Goal: Task Accomplishment & Management: Complete application form

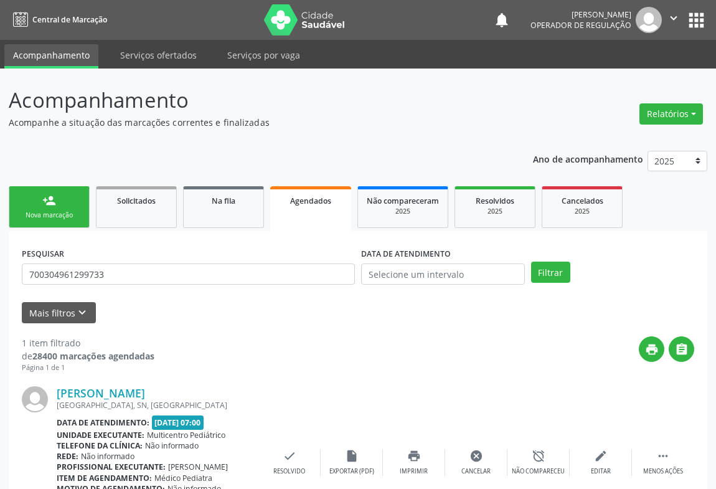
scroll to position [84, 0]
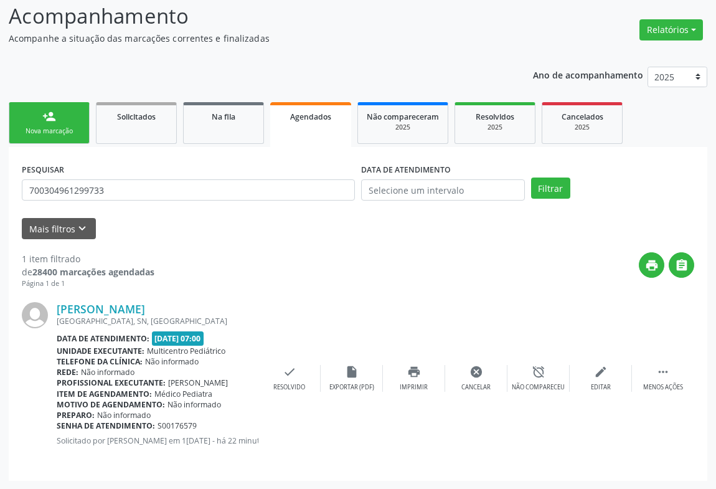
click at [298, 120] on span "Agendados" at bounding box center [310, 116] width 41 height 11
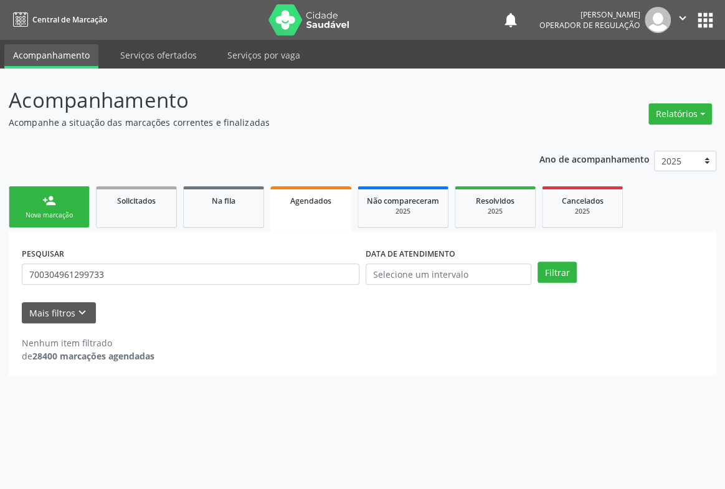
click at [298, 120] on p "Acompanhe a situação das marcações correntes e finalizadas" at bounding box center [256, 122] width 495 height 13
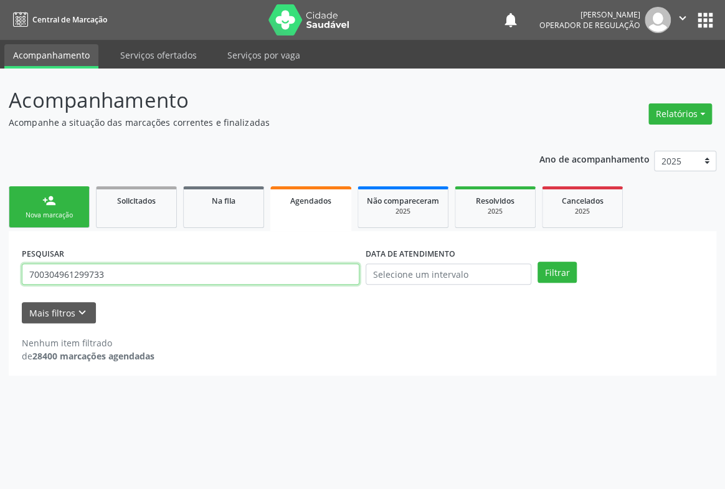
click at [154, 272] on input "700304961299733" at bounding box center [191, 273] width 338 height 21
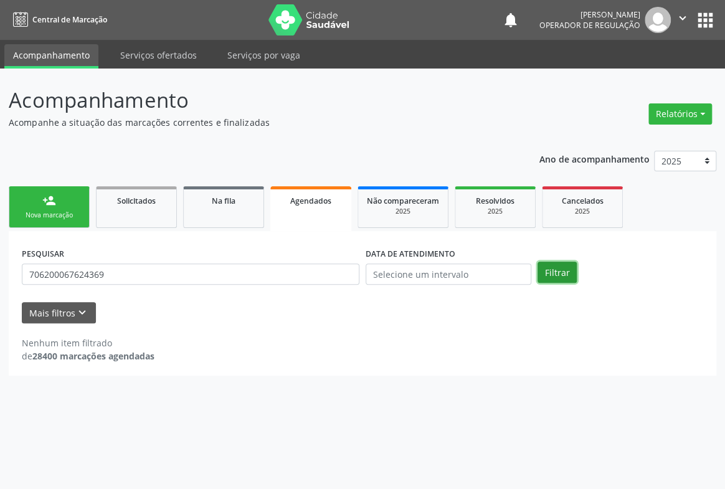
click at [556, 267] on button "Filtrar" at bounding box center [556, 272] width 39 height 21
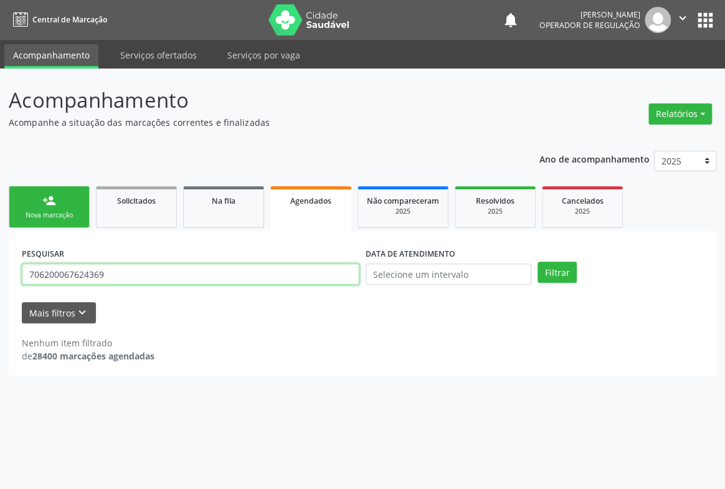
click at [257, 268] on input "706200067624369" at bounding box center [191, 273] width 338 height 21
click at [257, 267] on input "706200067624369" at bounding box center [191, 273] width 338 height 21
type input "706200067624369"
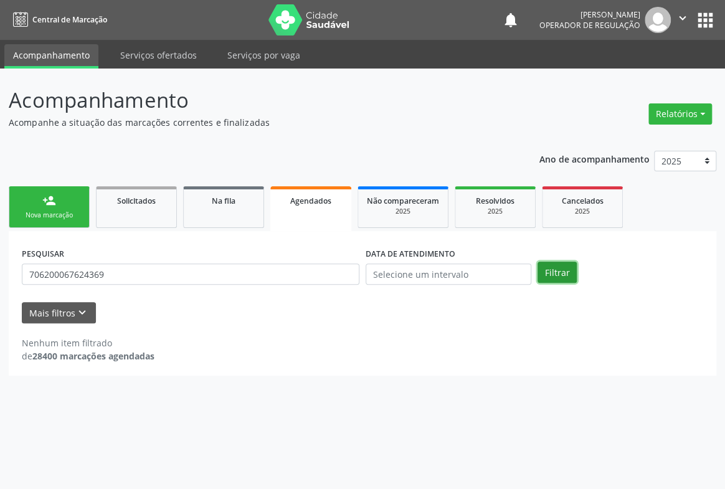
click at [553, 268] on button "Filtrar" at bounding box center [556, 272] width 39 height 21
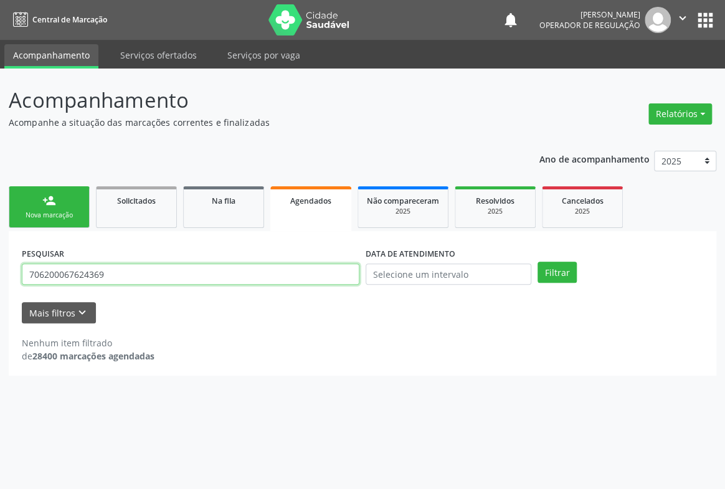
drag, startPoint x: 57, startPoint y: 268, endPoint x: 0, endPoint y: 268, distance: 56.7
click at [0, 268] on div "Acompanhamento Acompanhe a situação das marcações correntes e finalizadas Relat…" at bounding box center [362, 279] width 725 height 420
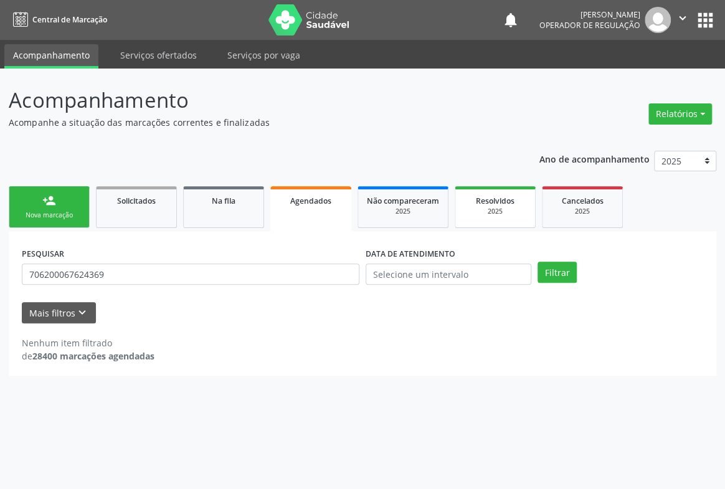
click at [513, 203] on span "Resolvidos" at bounding box center [495, 201] width 39 height 11
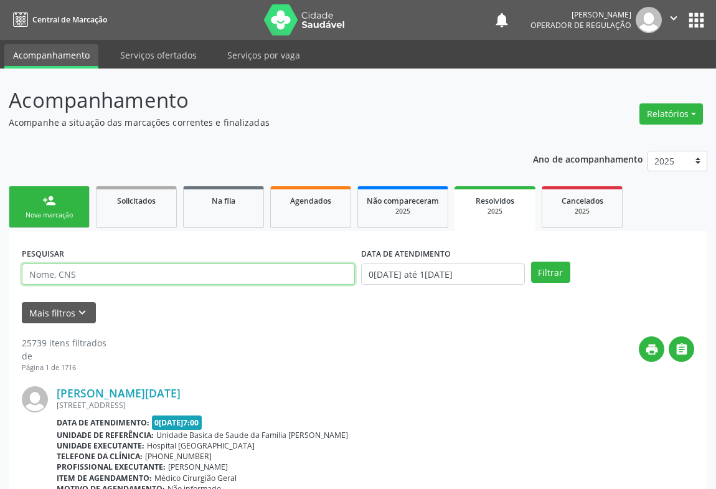
click at [151, 275] on input "text" at bounding box center [188, 273] width 333 height 21
paste input "706200067624369"
type input "706200067624369"
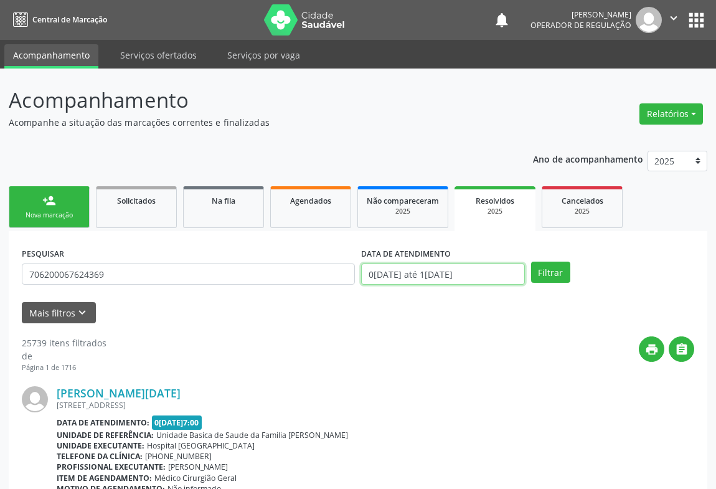
click at [483, 273] on input "0[DATE] até 1[DATE]" at bounding box center [443, 273] width 164 height 21
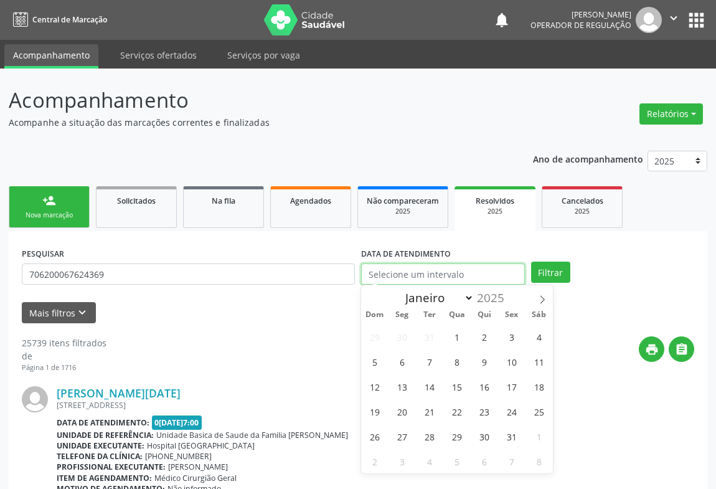
select select "0"
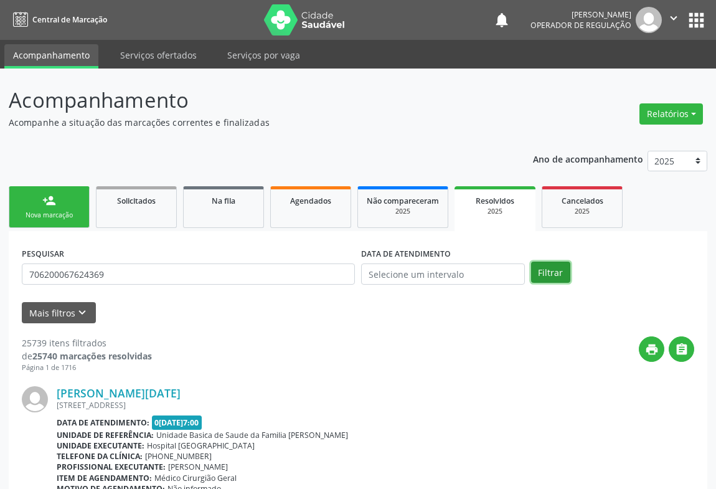
click at [547, 268] on button "Filtrar" at bounding box center [550, 272] width 39 height 21
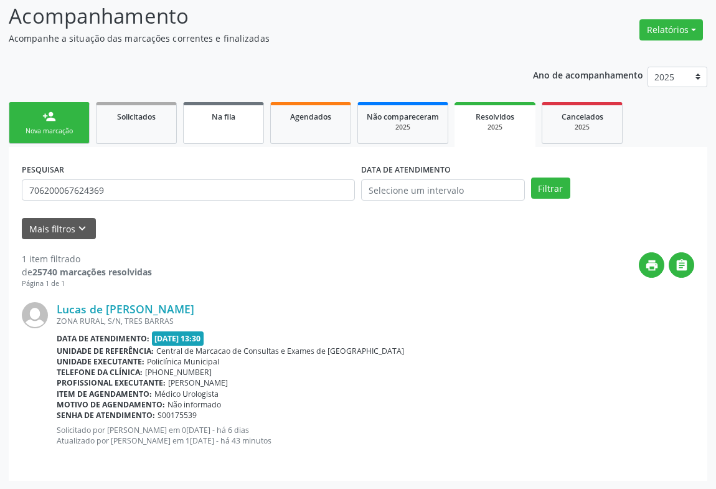
click at [239, 118] on div "Na fila" at bounding box center [223, 116] width 62 height 13
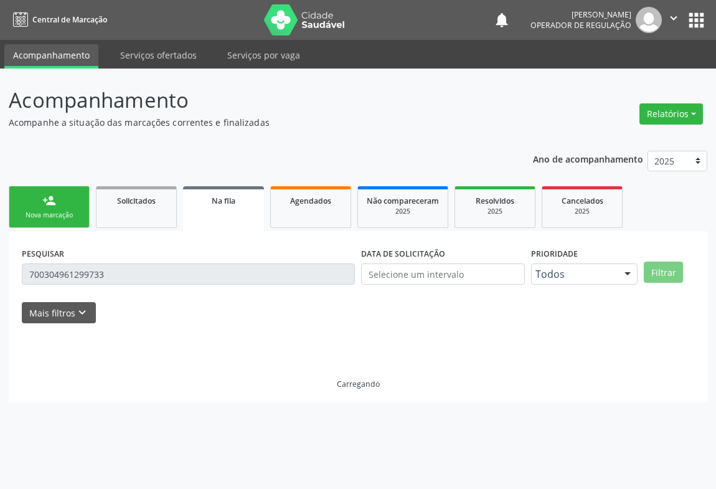
scroll to position [0, 0]
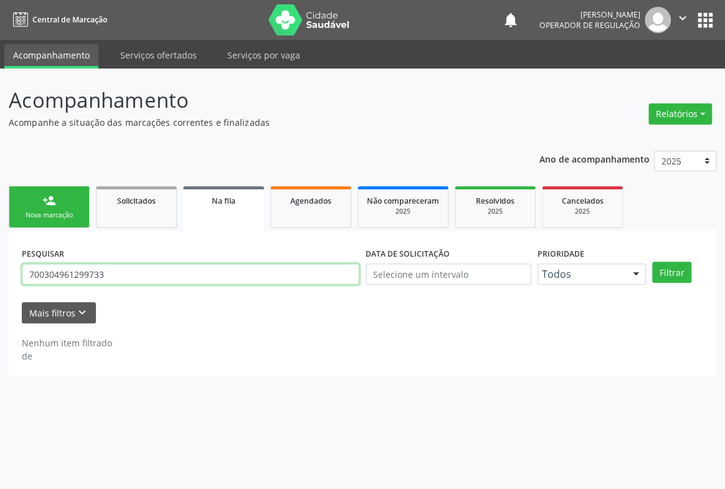
click at [141, 273] on input "700304961299733" at bounding box center [191, 273] width 338 height 21
paste input "6200067624369"
type input "706200067624369"
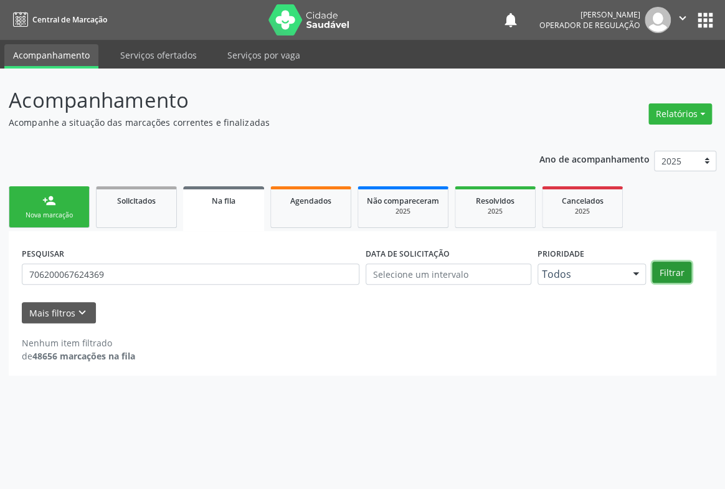
click at [683, 273] on button "Filtrar" at bounding box center [671, 272] width 39 height 21
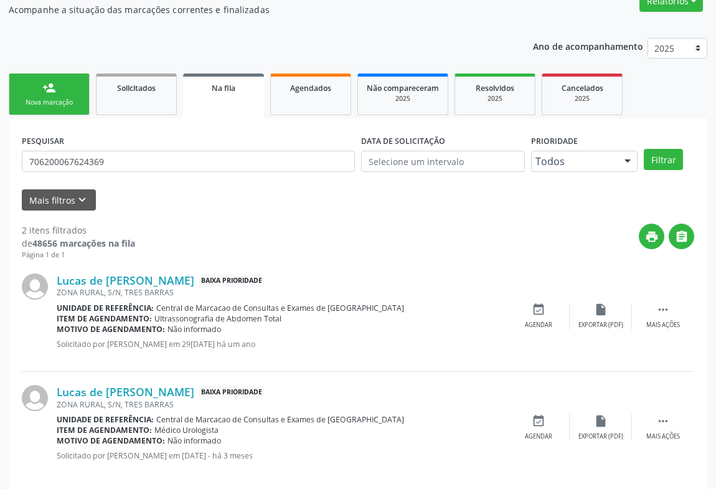
scroll to position [128, 0]
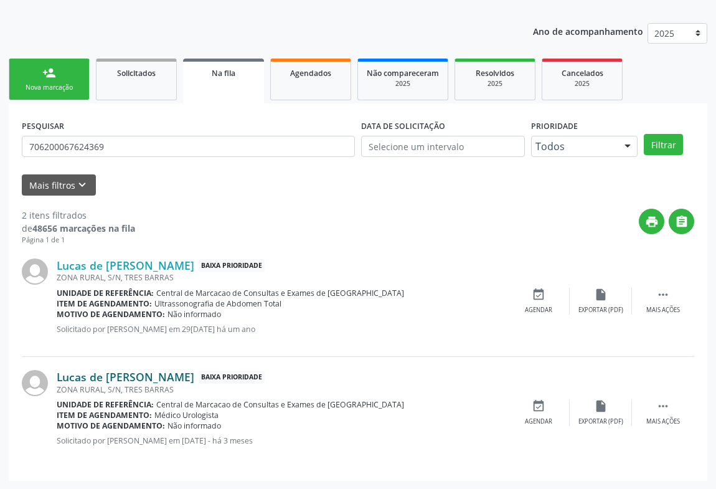
click at [106, 379] on link "Lucas de [PERSON_NAME]" at bounding box center [126, 377] width 138 height 14
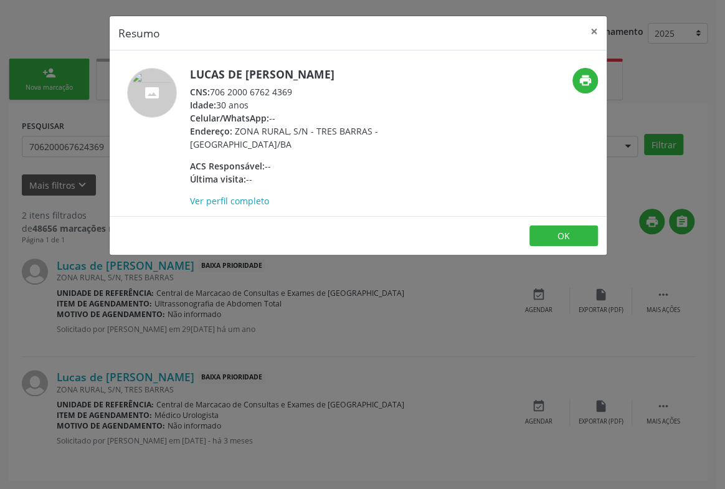
drag, startPoint x: 301, startPoint y: 88, endPoint x: 210, endPoint y: 84, distance: 91.0
click at [210, 84] on div "Lucas de [PERSON_NAME] CNS: 706 2000 6762 4369 Idade: 30 anos Celular/WhatsApp:…" at bounding box center [311, 137] width 242 height 139
copy div "706 2000 6762 4369"
click at [58, 72] on div "Resumo × Lucas de [PERSON_NAME] CNS: 706 2000 6762 4369 Idade: 30 anos Celular/…" at bounding box center [362, 244] width 725 height 489
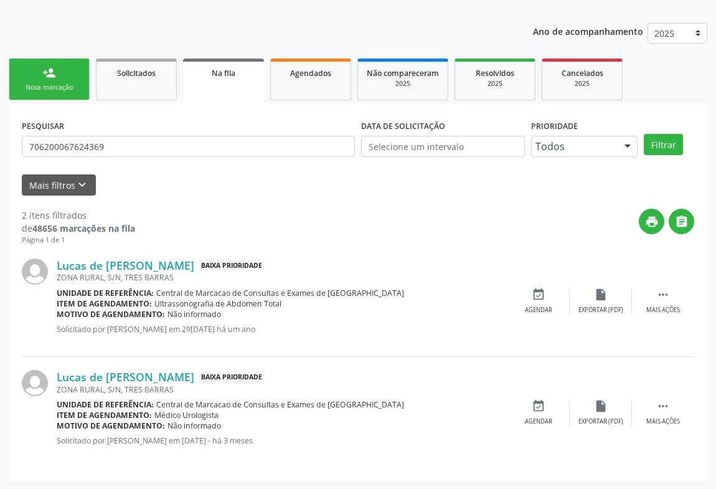
click at [53, 79] on link "person_add Nova marcação" at bounding box center [49, 80] width 81 height 42
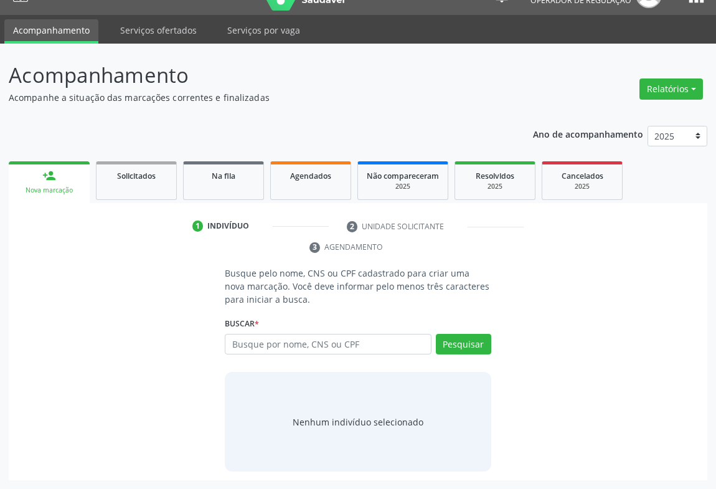
scroll to position [25, 0]
click at [53, 79] on p "Acompanhamento" at bounding box center [253, 75] width 489 height 31
drag, startPoint x: 311, startPoint y: 335, endPoint x: 309, endPoint y: 341, distance: 6.7
click at [311, 336] on input "text" at bounding box center [328, 344] width 207 height 21
click at [309, 341] on input "text" at bounding box center [328, 344] width 207 height 21
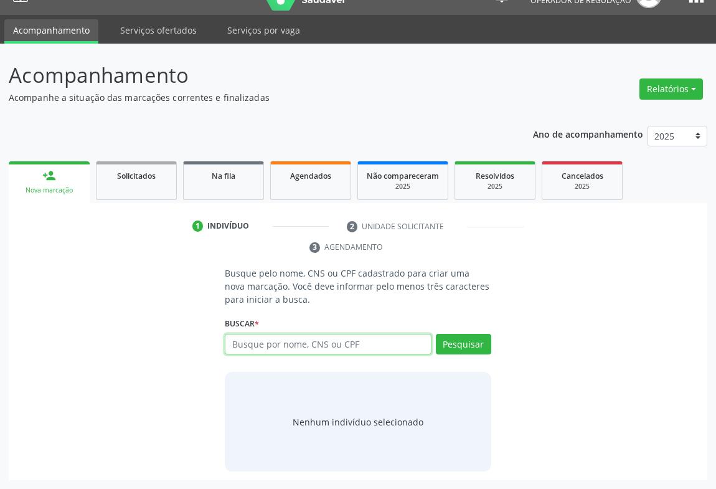
paste input "706 2000 6762 4369"
click at [361, 343] on input "706 2000 6762 4369" at bounding box center [328, 344] width 207 height 21
paste input "706 2000 6762 4369"
click at [409, 339] on input "706 2000 6762 4369 706 2000 6762 4369" at bounding box center [328, 344] width 207 height 21
drag, startPoint x: 409, startPoint y: 339, endPoint x: 385, endPoint y: 342, distance: 23.9
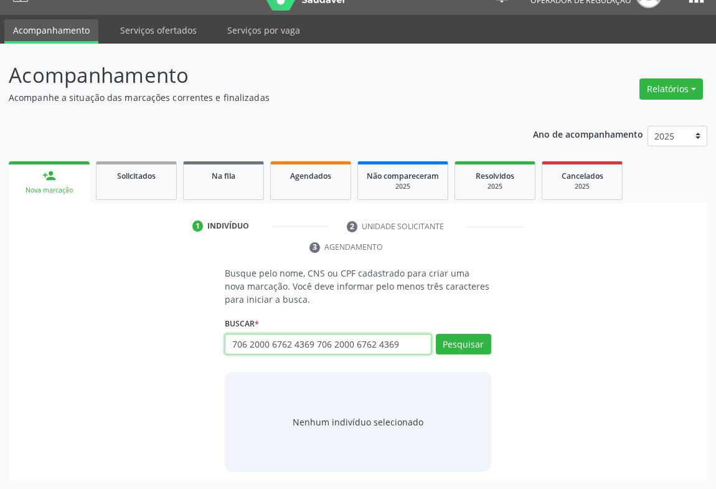
click at [410, 339] on input "706 2000 6762 4369 706 2000 6762 4369" at bounding box center [328, 344] width 207 height 21
drag, startPoint x: 385, startPoint y: 342, endPoint x: 160, endPoint y: 305, distance: 228.4
click at [160, 305] on div "Busque pelo nome, CNS ou CPF cadastrado para criar uma nova marcação. Você deve…" at bounding box center [357, 369] width 681 height 205
paste input "text"
type input "706 2000 6762 4369"
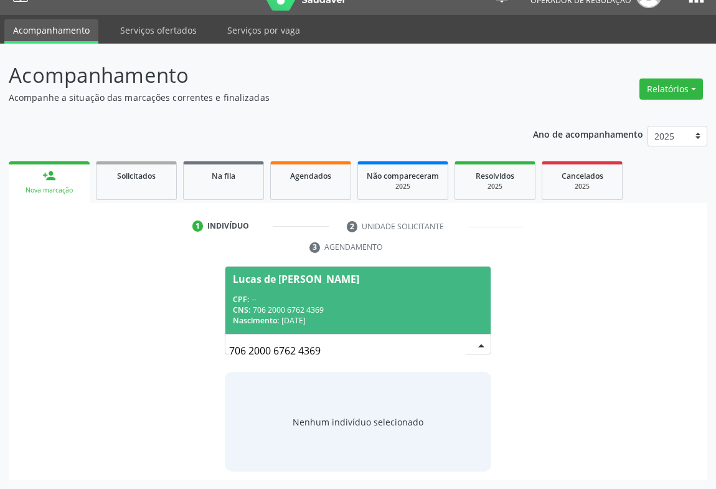
click at [354, 296] on div "CPF: --" at bounding box center [358, 299] width 250 height 11
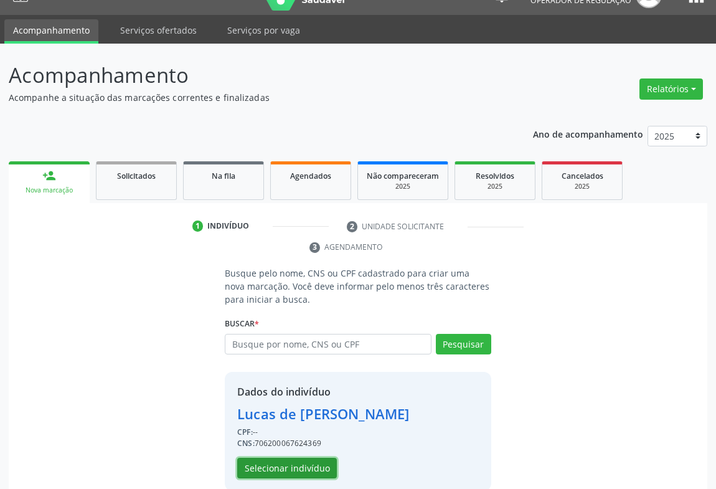
click at [291, 466] on button "Selecionar indivíduo" at bounding box center [287, 468] width 100 height 21
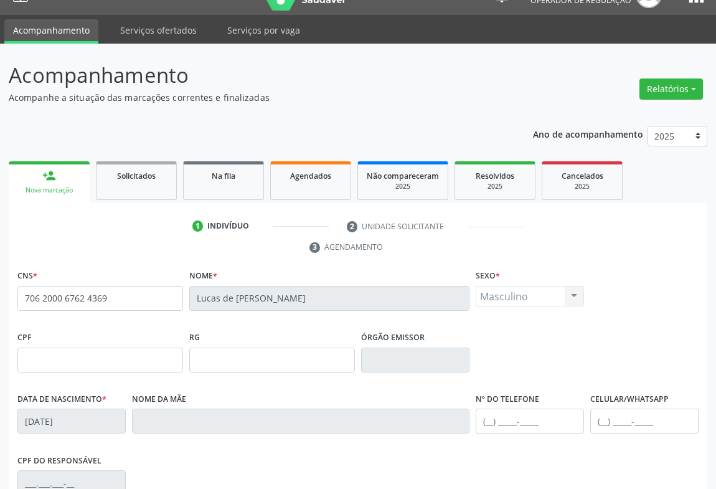
scroll to position [206, 0]
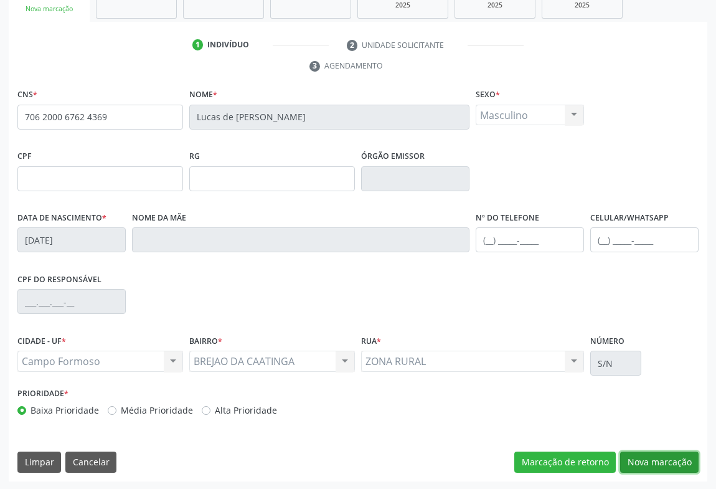
click at [651, 461] on button "Nova marcação" at bounding box center [659, 461] width 78 height 21
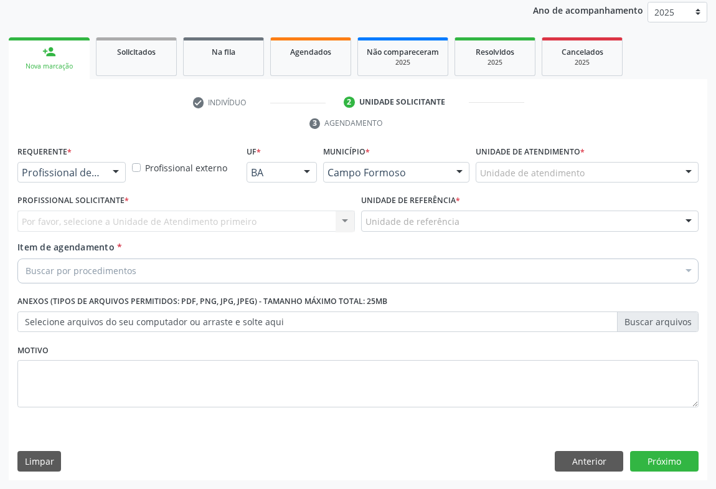
scroll to position [148, 0]
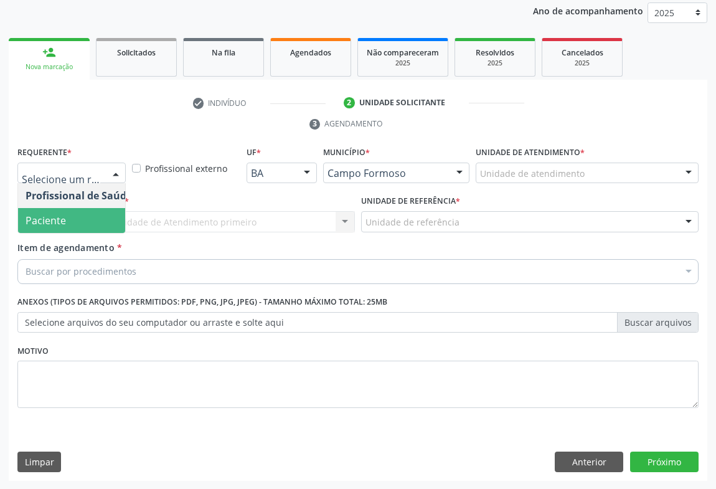
click at [68, 220] on span "Paciente" at bounding box center [78, 220] width 121 height 25
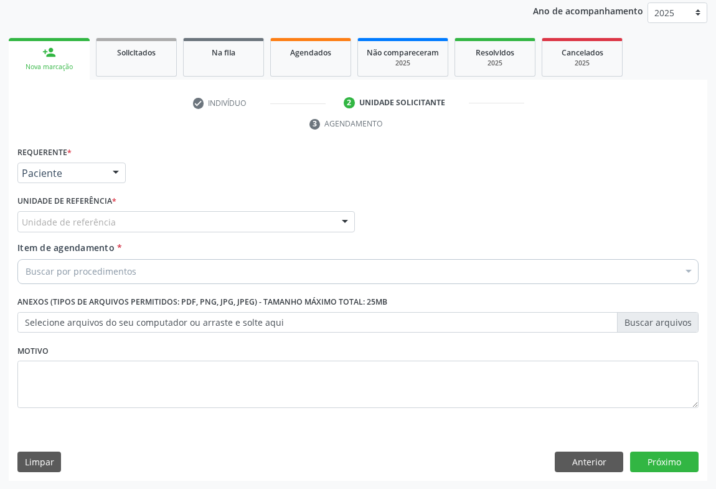
click at [136, 219] on div "Unidade de referência" at bounding box center [186, 221] width 338 height 21
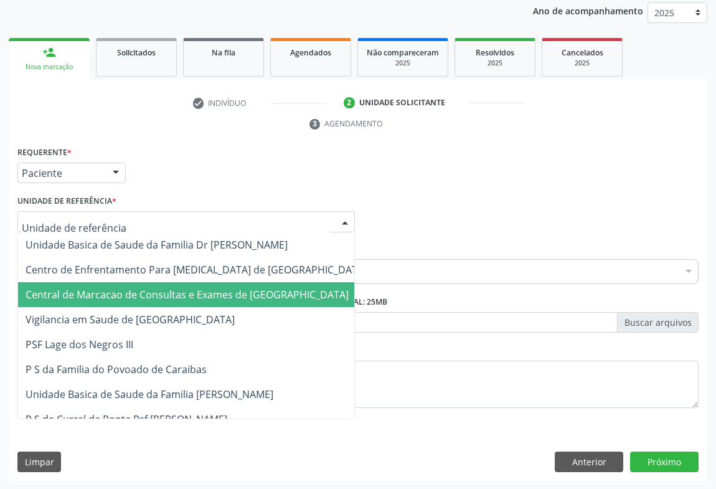
click at [149, 282] on span "Central de Marcacao de Consultas e Exames de [GEOGRAPHIC_DATA]" at bounding box center [196, 294] width 356 height 25
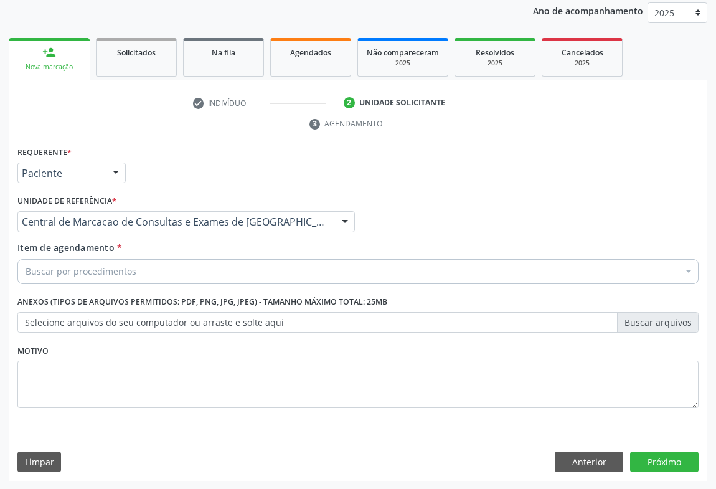
click at [142, 269] on div "Buscar por procedimentos" at bounding box center [357, 271] width 681 height 25
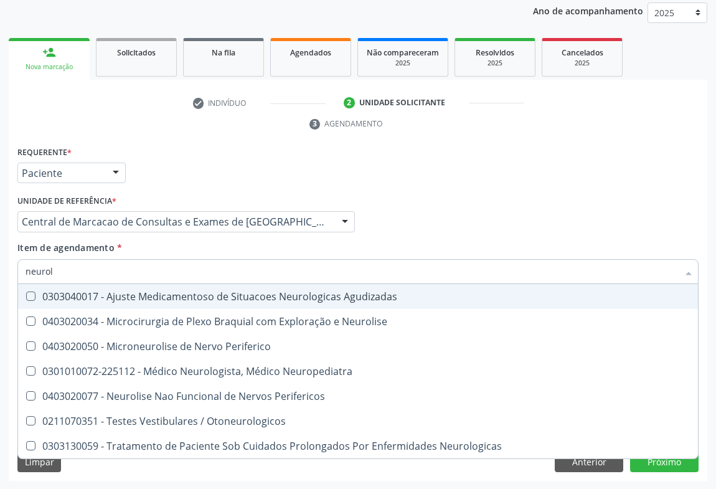
type input "neurolo"
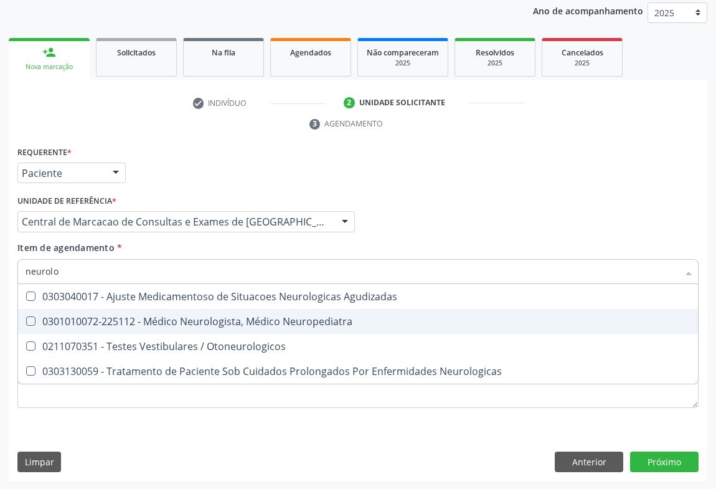
click at [286, 323] on div "0301010072-225112 - Médico Neurologista, Médico Neuropediatra" at bounding box center [358, 321] width 665 height 10
checkbox Neuropediatra "true"
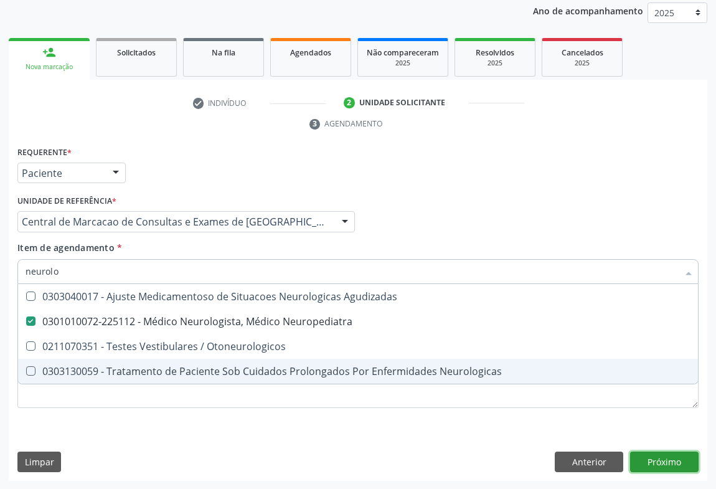
click at [662, 457] on div "Requerente * Paciente Profissional de Saúde Paciente Nenhum resultado encontrad…" at bounding box center [358, 312] width 699 height 338
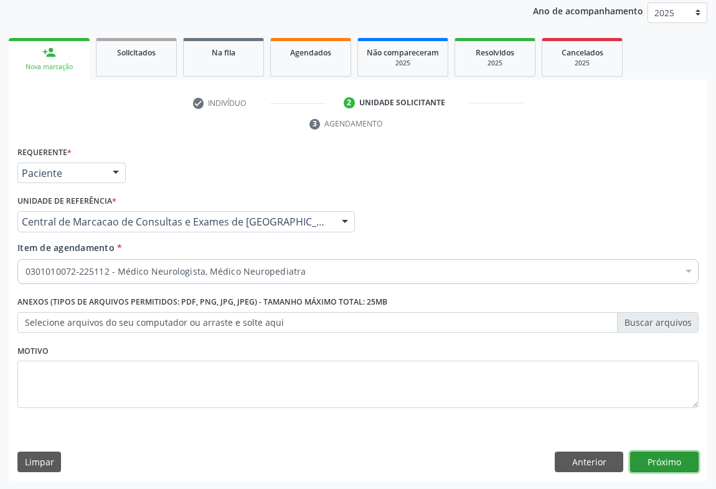
click at [643, 459] on button "Próximo" at bounding box center [664, 461] width 69 height 21
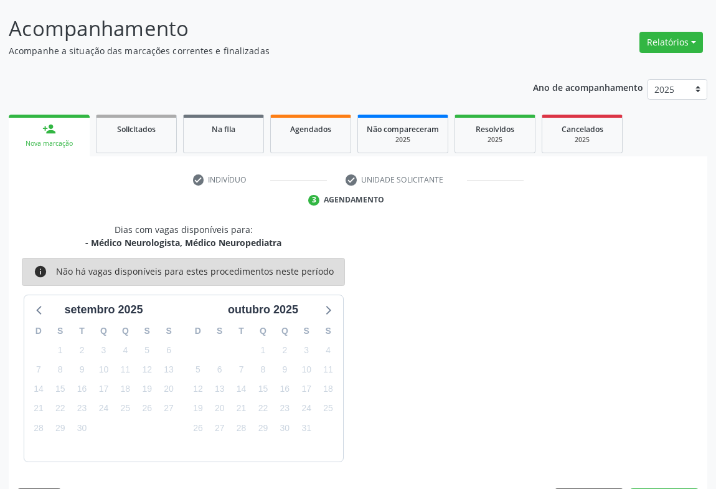
scroll to position [108, 0]
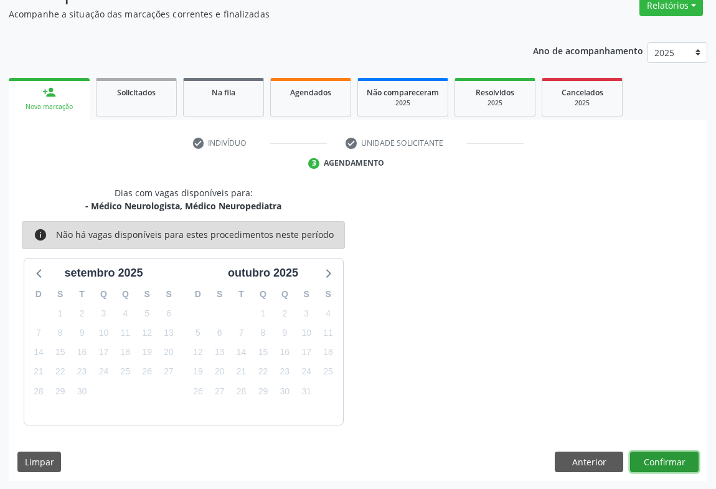
click at [671, 455] on button "Confirmar" at bounding box center [664, 461] width 69 height 21
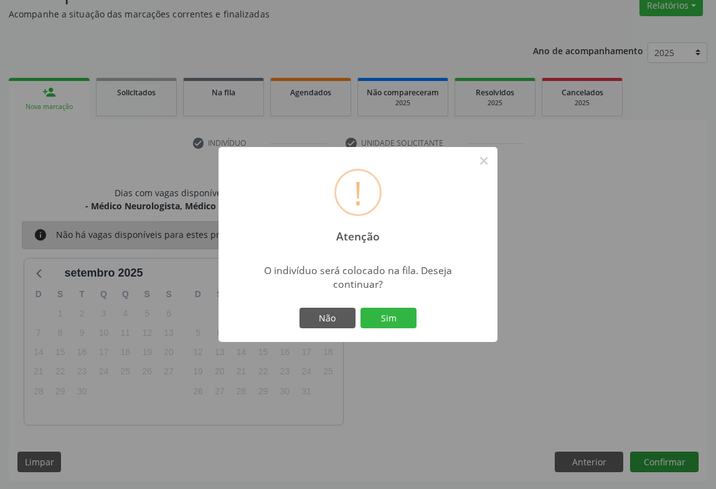
click at [361, 308] on button "Sim" at bounding box center [389, 318] width 56 height 21
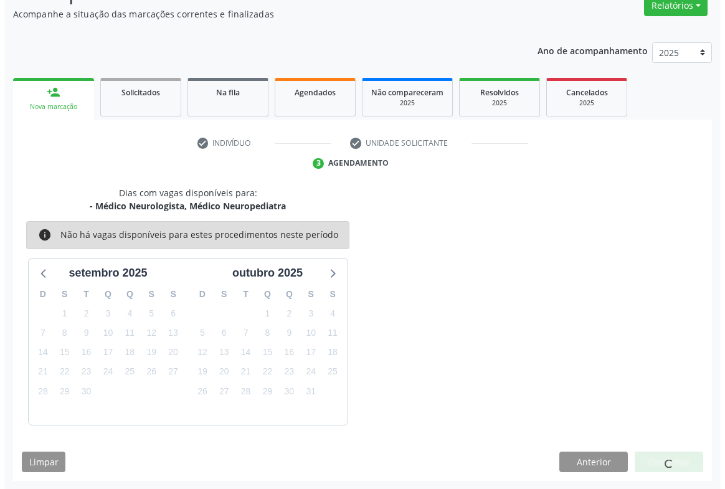
scroll to position [0, 0]
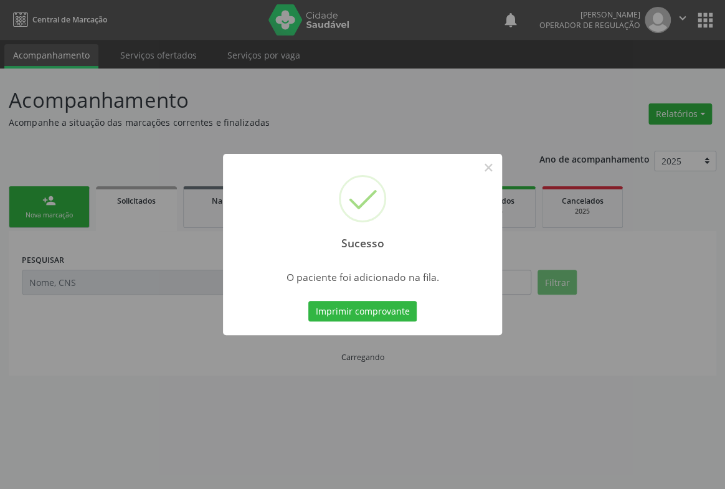
click at [308, 301] on button "Imprimir comprovante" at bounding box center [362, 311] width 108 height 21
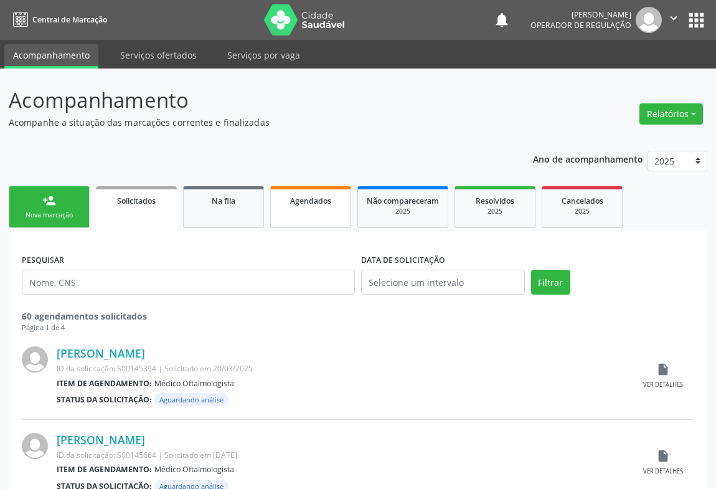
click at [325, 204] on span "Agendados" at bounding box center [310, 201] width 41 height 11
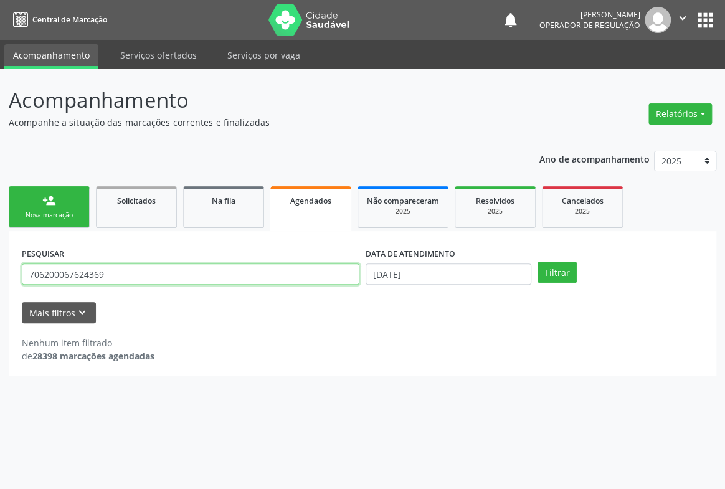
click at [252, 281] on input "706200067624369" at bounding box center [191, 273] width 338 height 21
type input "703200678556293"
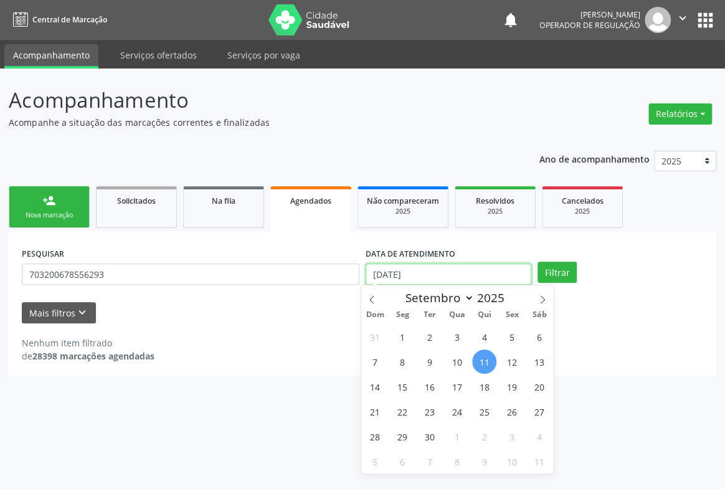
click at [470, 281] on input "[DATE]" at bounding box center [449, 273] width 166 height 21
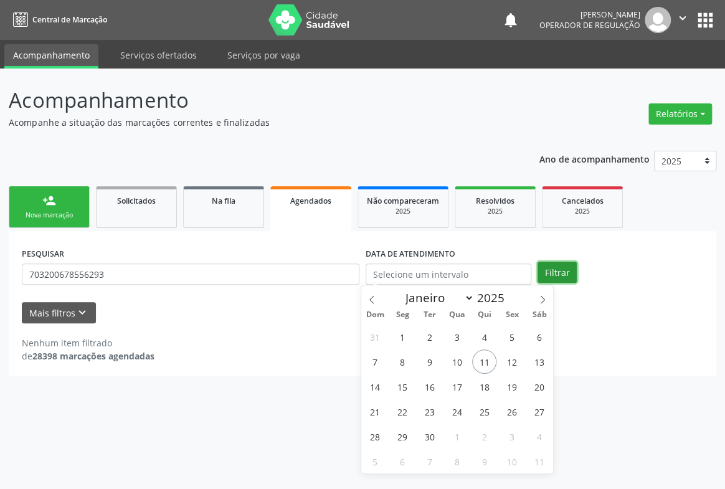
click at [555, 278] on button "Filtrar" at bounding box center [556, 272] width 39 height 21
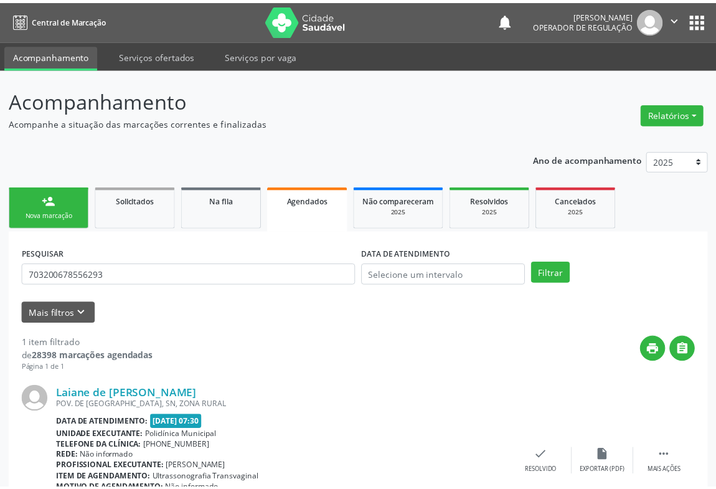
scroll to position [84, 0]
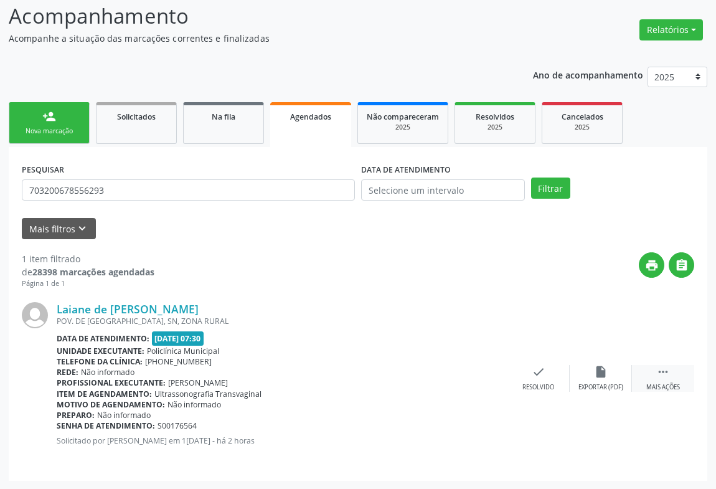
click at [664, 378] on div " Mais ações" at bounding box center [663, 378] width 62 height 27
click at [42, 122] on div "person_add" at bounding box center [49, 117] width 14 height 14
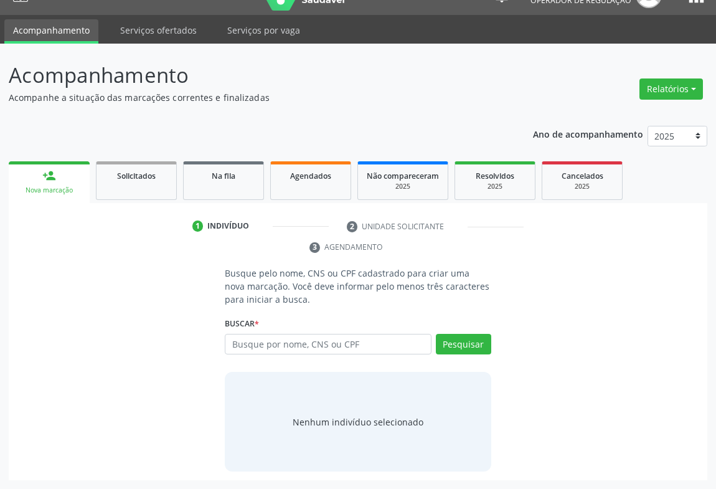
scroll to position [25, 0]
drag, startPoint x: 42, startPoint y: 122, endPoint x: 47, endPoint y: 127, distance: 7.0
click at [50, 125] on div "Ano de acompanhamento 2025 2024 2023 person_add Nova marcação Solicitados Na fi…" at bounding box center [358, 299] width 699 height 364
click at [399, 345] on input "text" at bounding box center [328, 344] width 207 height 21
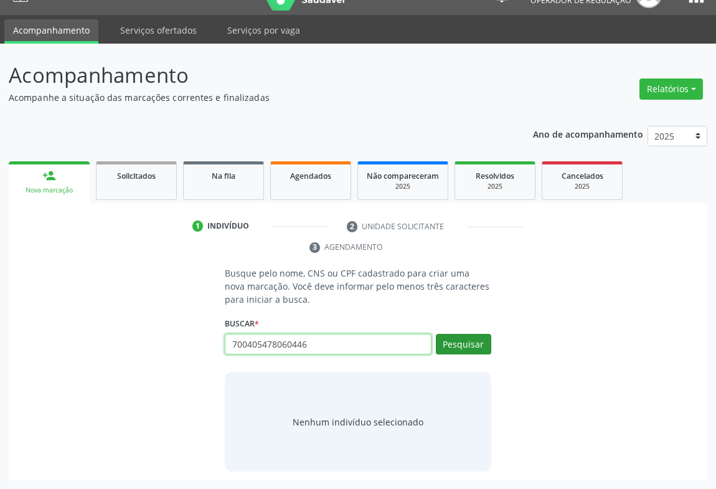
type input "700405478060446"
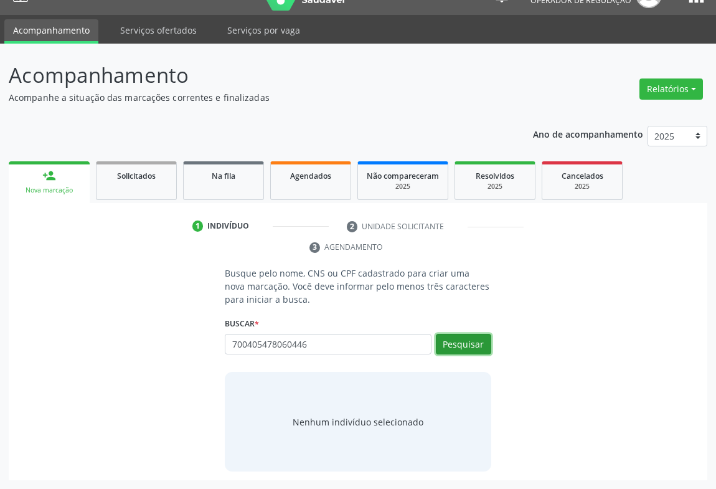
click at [486, 341] on button "Pesquisar" at bounding box center [463, 344] width 55 height 21
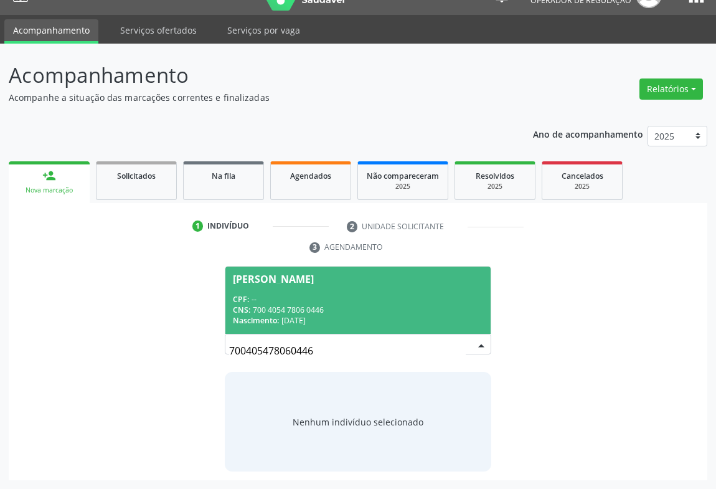
click at [304, 301] on div "CPF: --" at bounding box center [358, 299] width 250 height 11
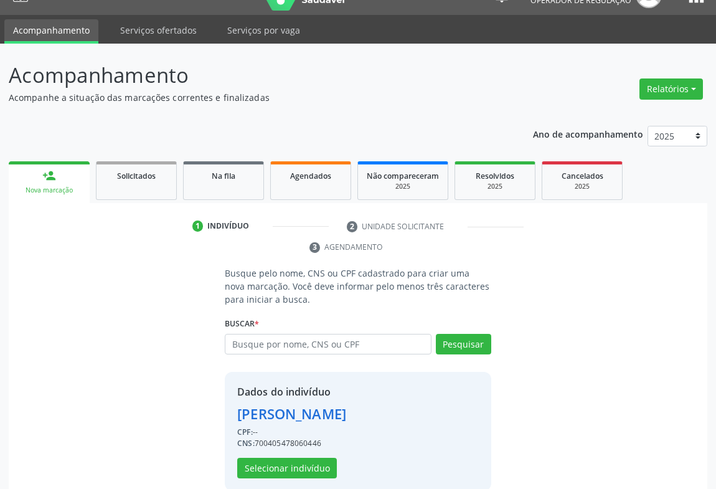
scroll to position [44, 0]
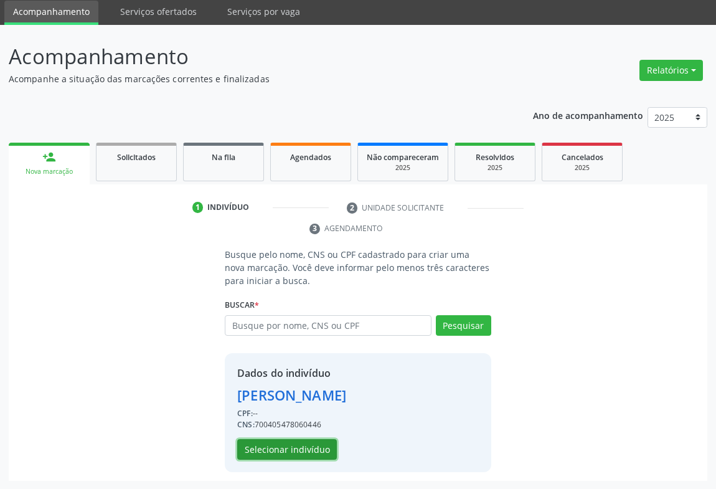
click at [293, 447] on button "Selecionar indivíduo" at bounding box center [287, 449] width 100 height 21
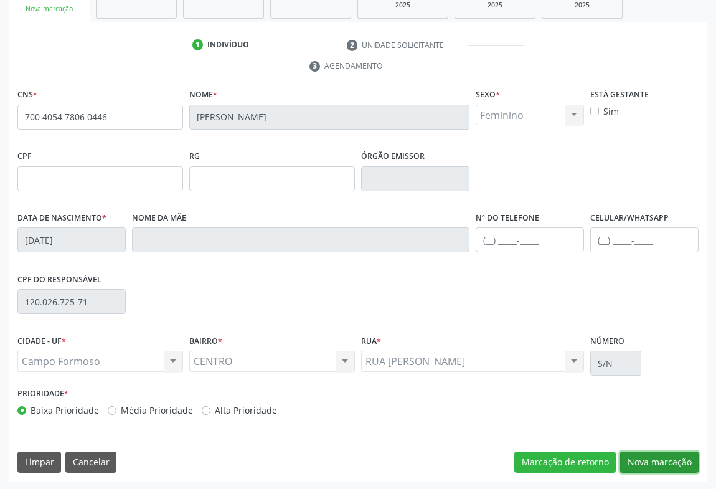
click at [651, 460] on button "Nova marcação" at bounding box center [659, 461] width 78 height 21
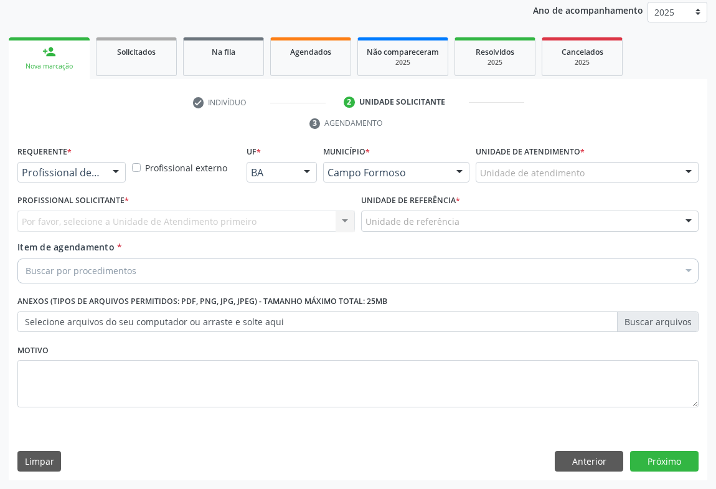
scroll to position [148, 0]
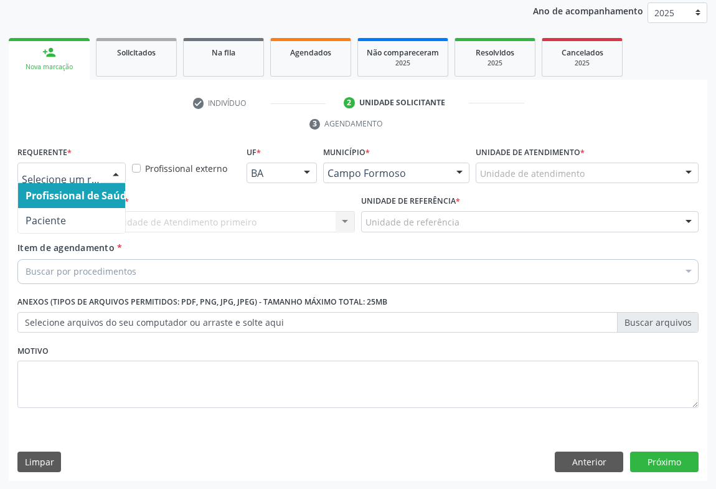
click at [116, 179] on div at bounding box center [115, 173] width 19 height 21
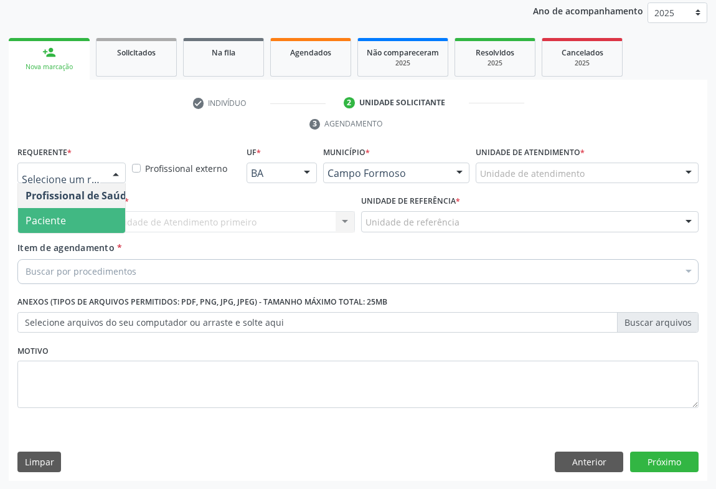
click at [77, 221] on span "Paciente" at bounding box center [78, 220] width 121 height 25
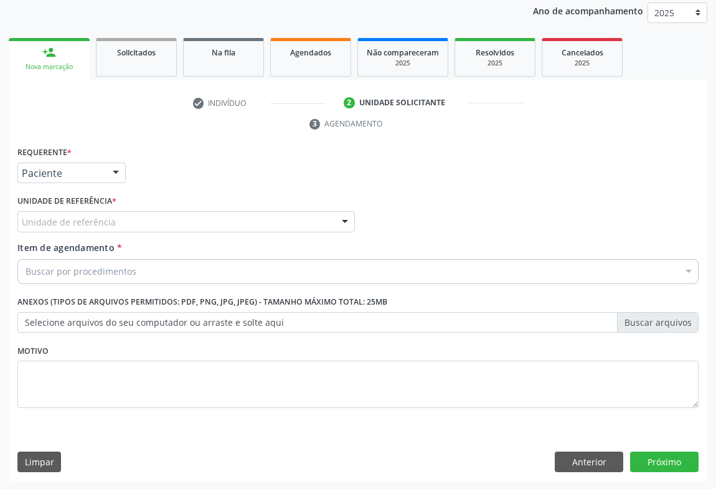
click at [149, 219] on div "Unidade de referência" at bounding box center [186, 221] width 338 height 21
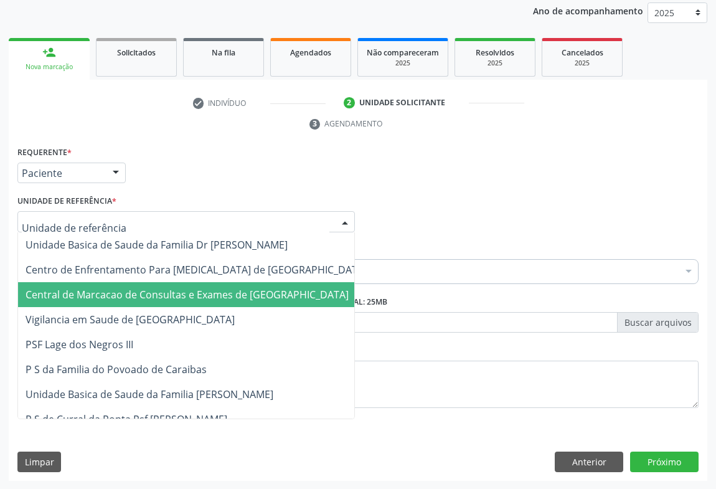
click at [149, 295] on span "Central de Marcacao de Consultas e Exames de [GEOGRAPHIC_DATA]" at bounding box center [187, 295] width 323 height 14
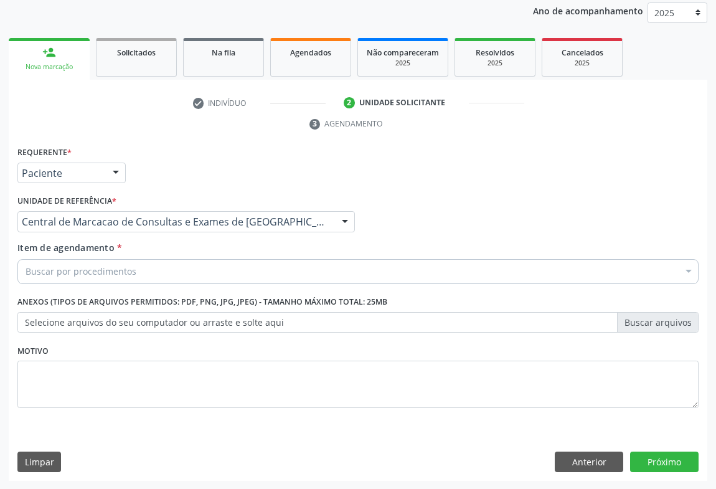
click at [136, 269] on div "Buscar por procedimentos" at bounding box center [357, 271] width 681 height 25
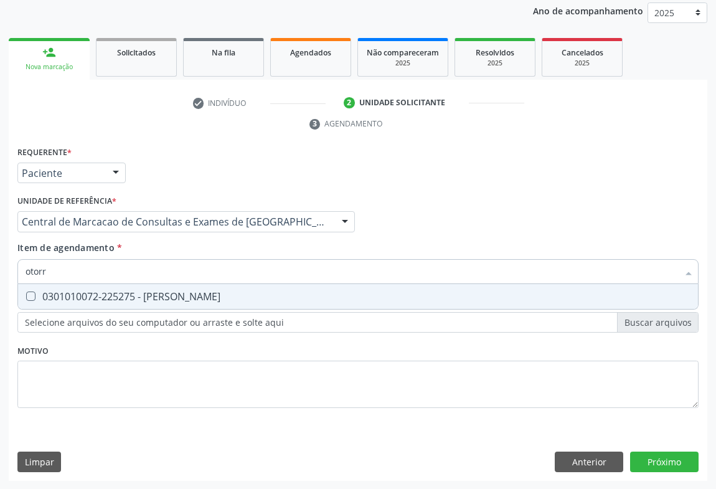
type input "otorri"
click at [232, 295] on div "0301010072-225275 - [PERSON_NAME]" at bounding box center [358, 296] width 665 height 10
checkbox Otorrinolaringologista "true"
click at [641, 459] on div "Requerente * Paciente Profissional de Saúde Paciente Nenhum resultado encontrad…" at bounding box center [358, 312] width 699 height 338
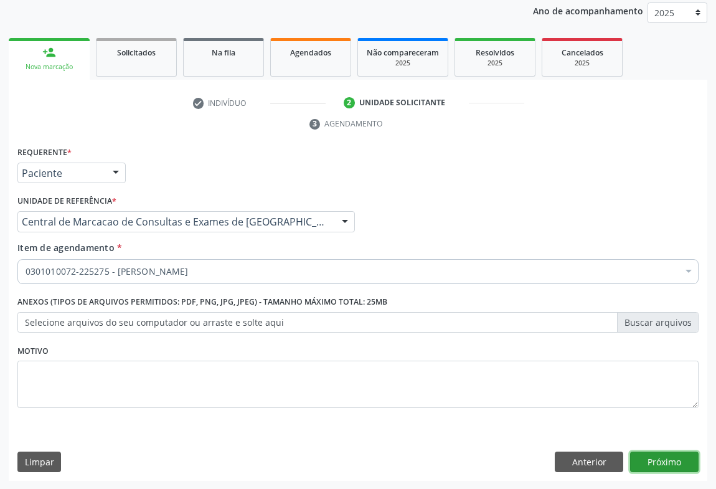
click at [673, 453] on button "Próximo" at bounding box center [664, 461] width 69 height 21
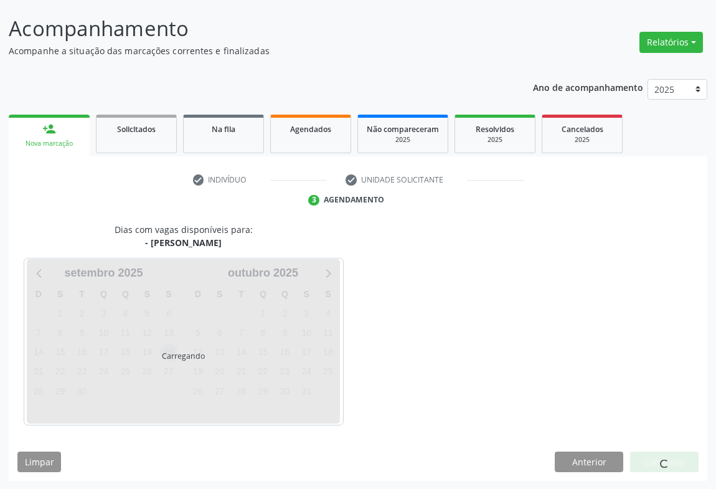
scroll to position [108, 0]
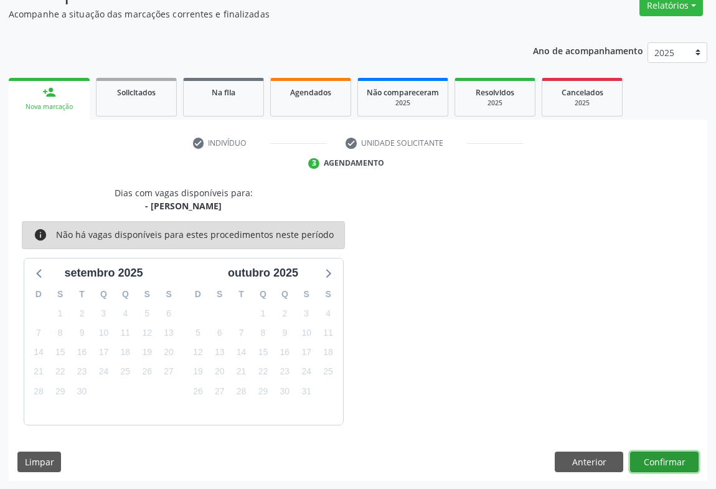
click at [655, 451] on button "Confirmar" at bounding box center [664, 461] width 69 height 21
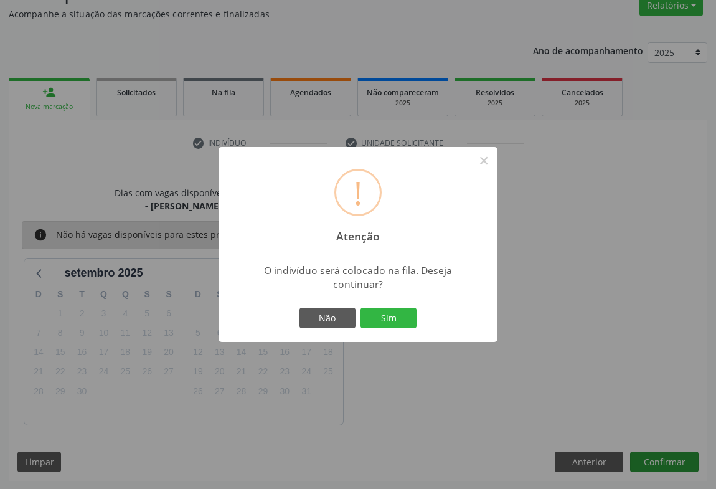
click at [361, 308] on button "Sim" at bounding box center [389, 318] width 56 height 21
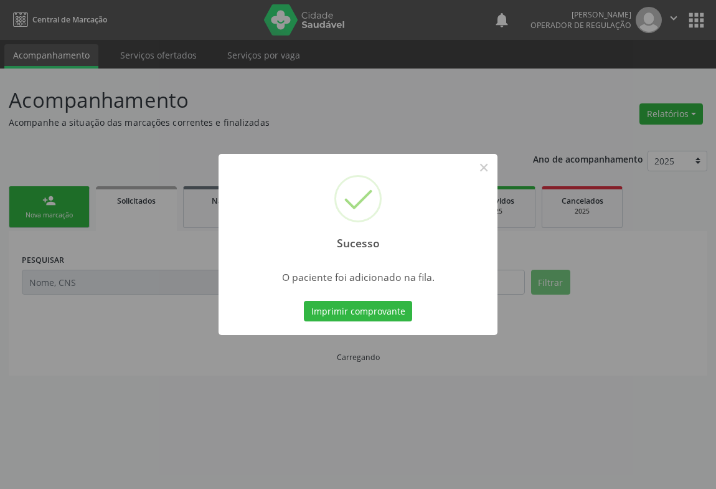
scroll to position [0, 0]
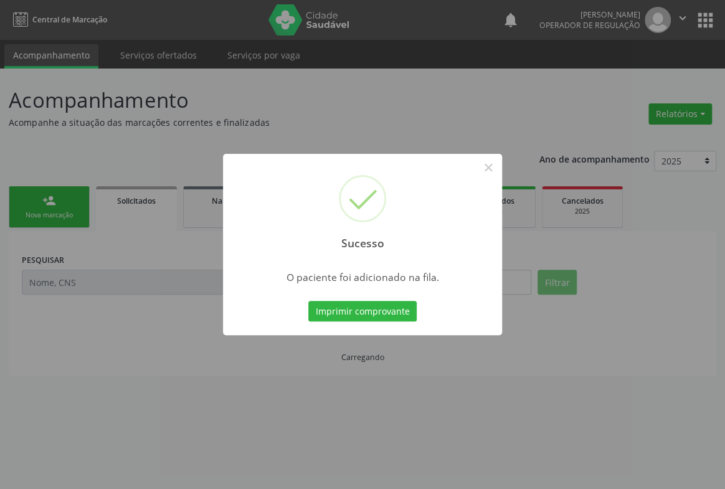
click at [308, 301] on button "Imprimir comprovante" at bounding box center [362, 311] width 108 height 21
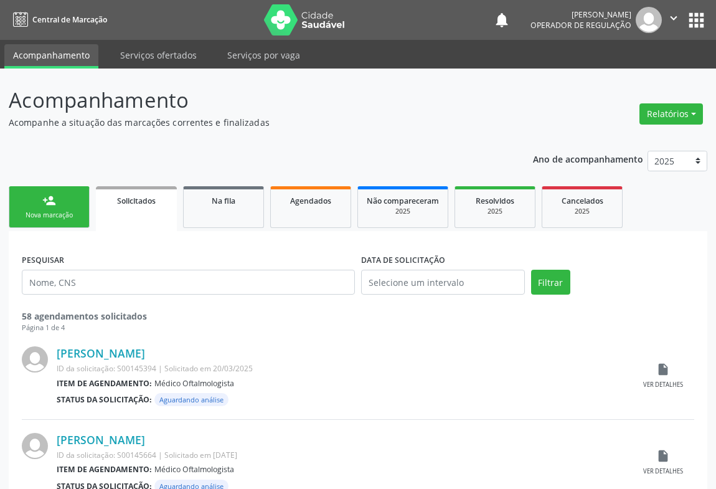
click at [62, 192] on link "person_add Nova marcação" at bounding box center [49, 207] width 81 height 42
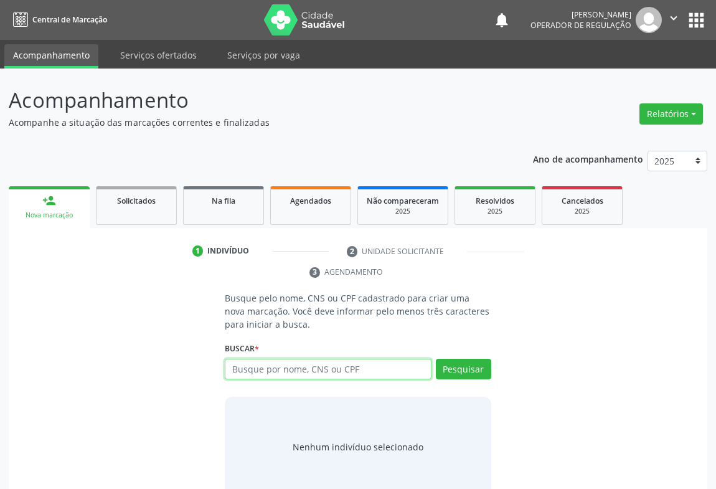
click at [361, 367] on input "text" at bounding box center [328, 369] width 207 height 21
type input "702405041501421"
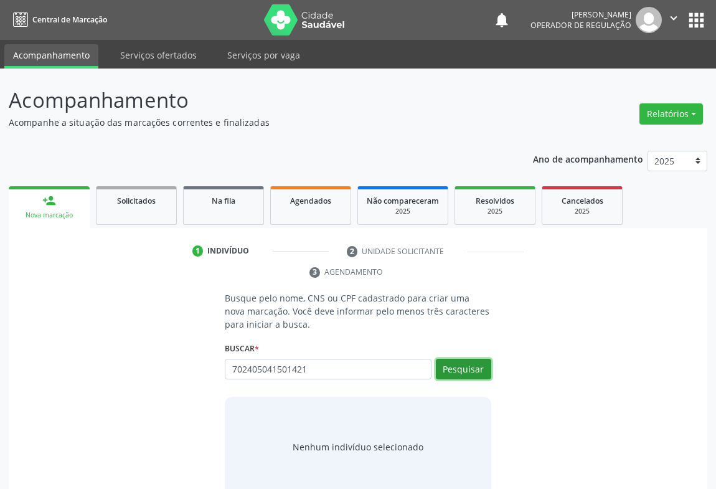
click at [448, 367] on button "Pesquisar" at bounding box center [463, 369] width 55 height 21
type input "702405041501421"
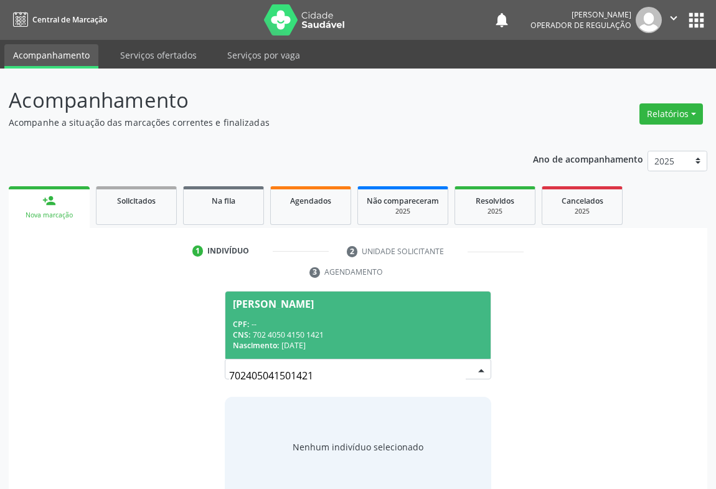
click at [326, 317] on span "[PERSON_NAME] CPF: -- CNS: 702 4050 4150 1421 Nascimento: [DATE]" at bounding box center [357, 324] width 265 height 67
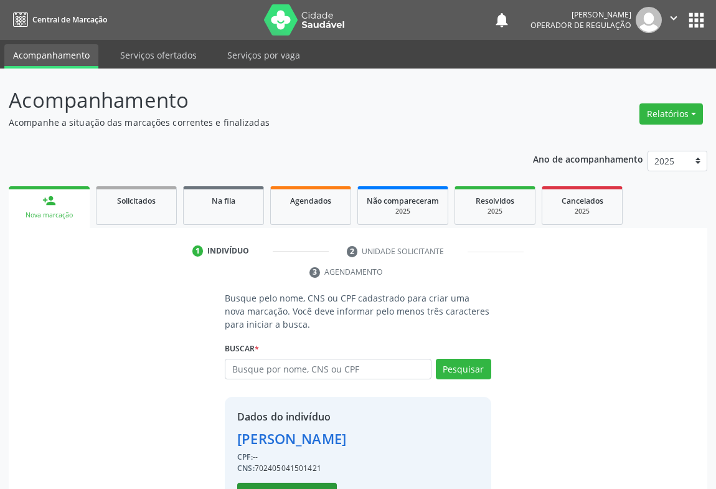
scroll to position [44, 0]
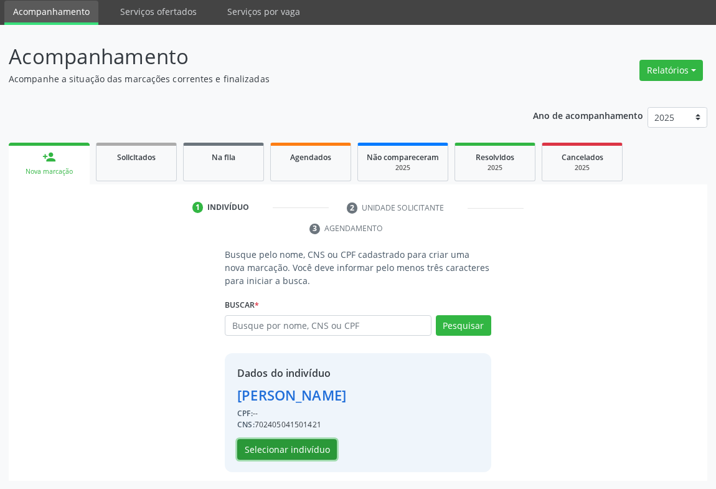
click at [300, 448] on button "Selecionar indivíduo" at bounding box center [287, 449] width 100 height 21
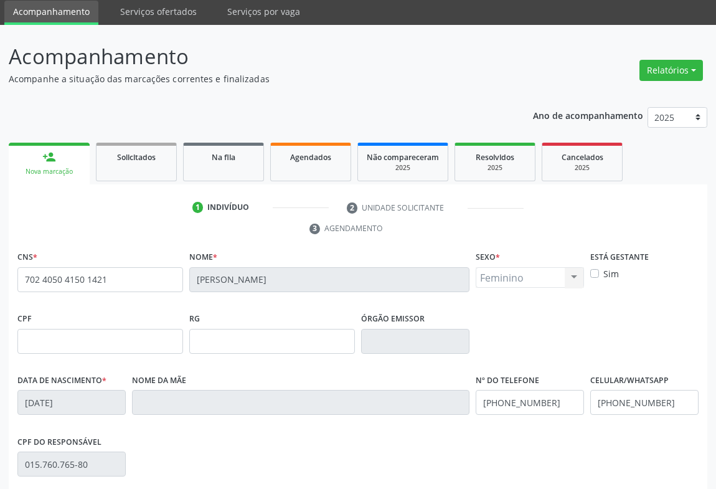
scroll to position [206, 0]
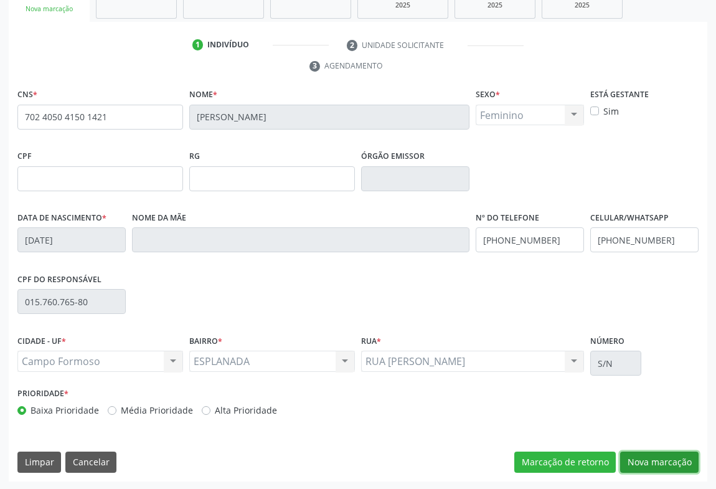
click at [669, 462] on button "Nova marcação" at bounding box center [659, 461] width 78 height 21
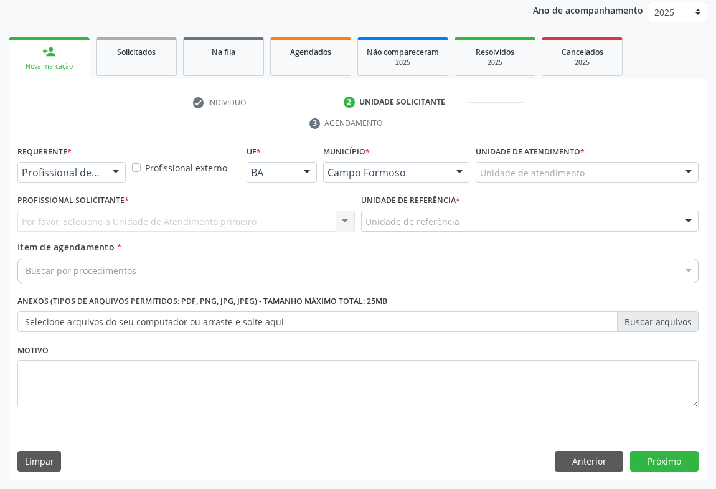
scroll to position [148, 0]
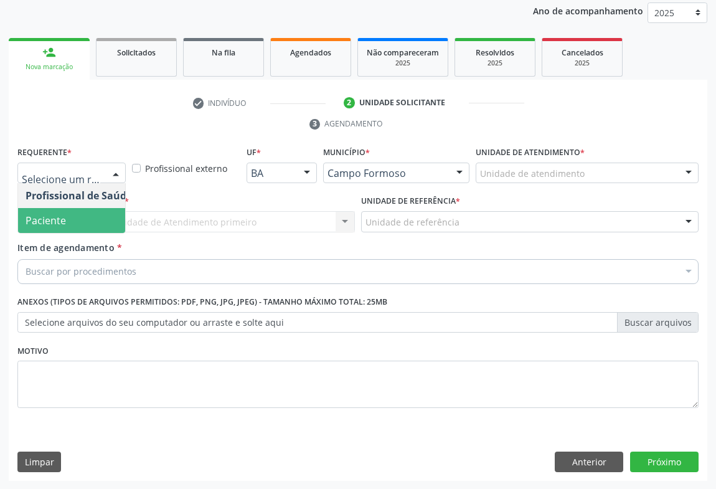
click at [90, 219] on span "Paciente" at bounding box center [78, 220] width 121 height 25
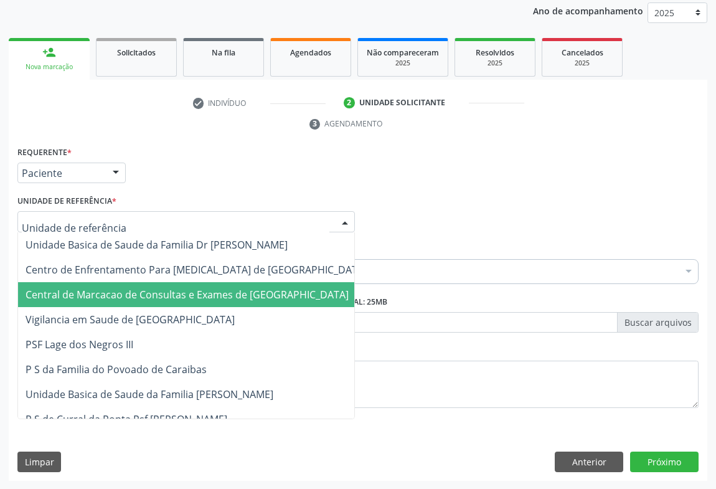
click at [101, 283] on span "Central de Marcacao de Consultas e Exames de [GEOGRAPHIC_DATA]" at bounding box center [196, 294] width 356 height 25
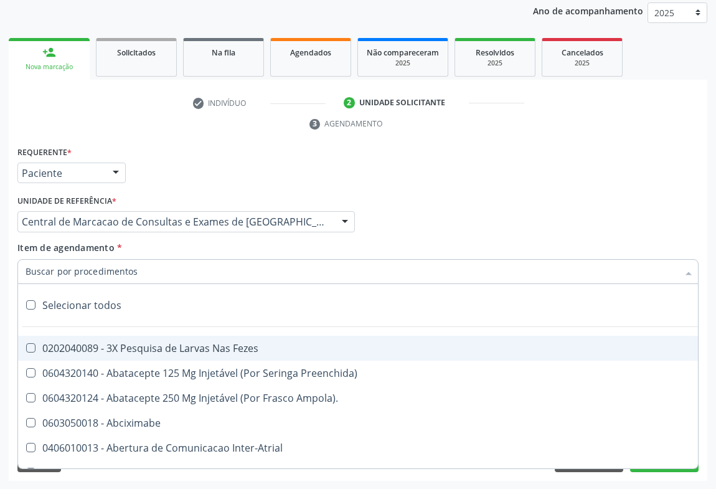
click at [104, 267] on input "Item de agendamento *" at bounding box center [352, 271] width 653 height 25
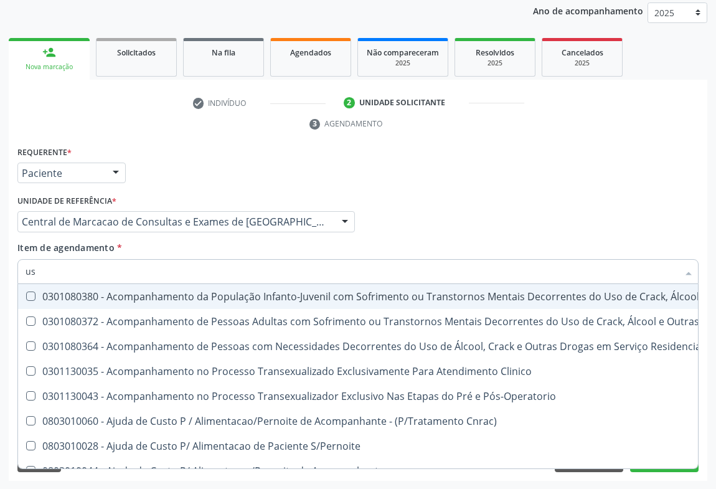
type input "usg"
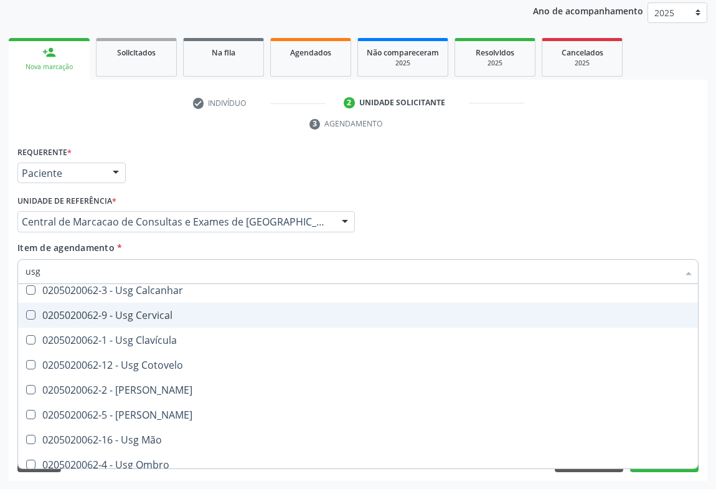
scroll to position [113, 0]
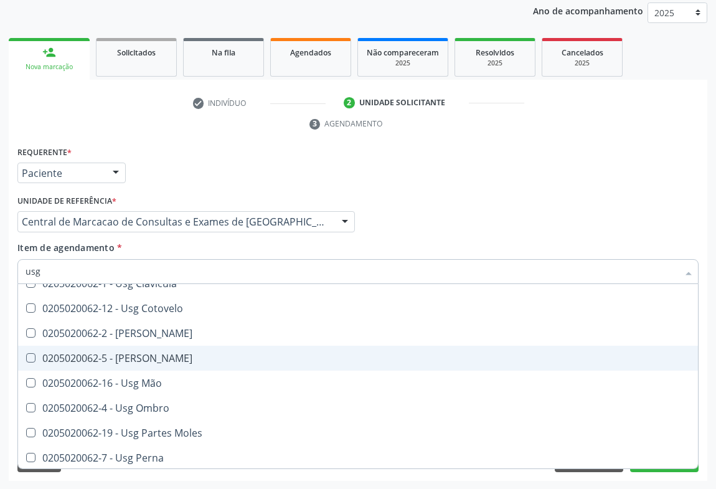
click at [176, 354] on div "0205020062-5 - [PERSON_NAME]" at bounding box center [358, 358] width 665 height 10
checkbox Joelho "true"
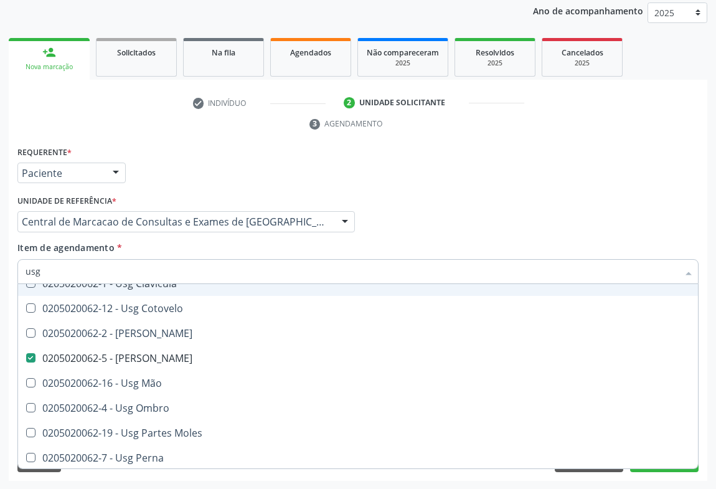
click at [553, 225] on div "Profissional Solicitante Por favor, selecione a Unidade de Atendimento primeiro…" at bounding box center [358, 216] width 688 height 49
checkbox Braço "true"
checkbox Joelho "false"
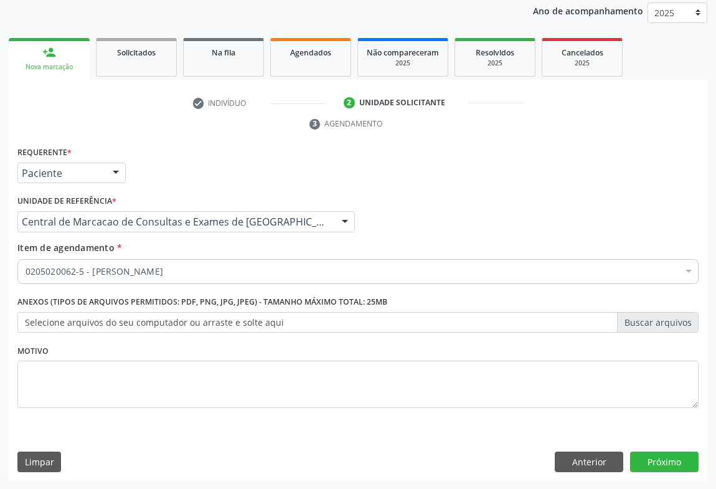
scroll to position [0, 0]
click at [649, 453] on button "Próximo" at bounding box center [664, 461] width 69 height 21
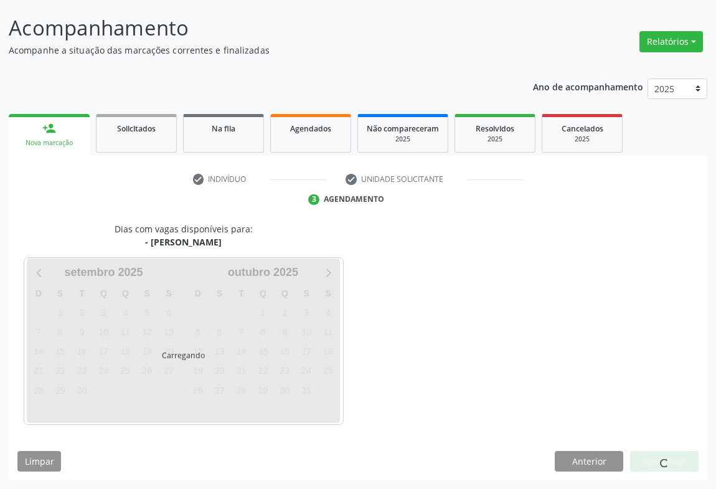
scroll to position [72, 0]
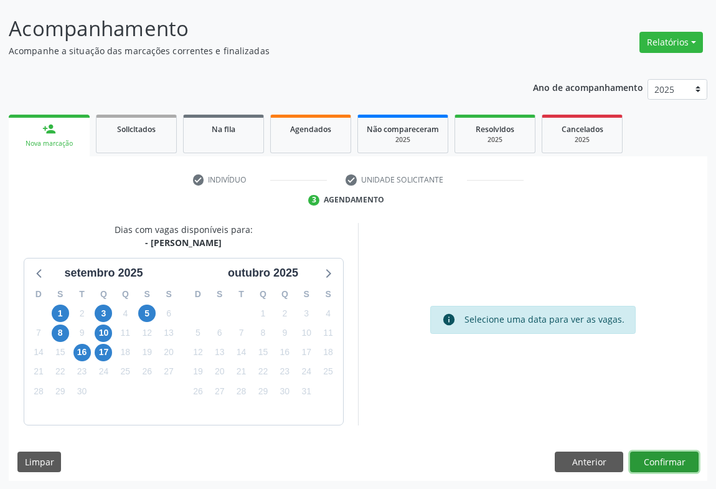
click at [649, 453] on button "Confirmar" at bounding box center [664, 461] width 69 height 21
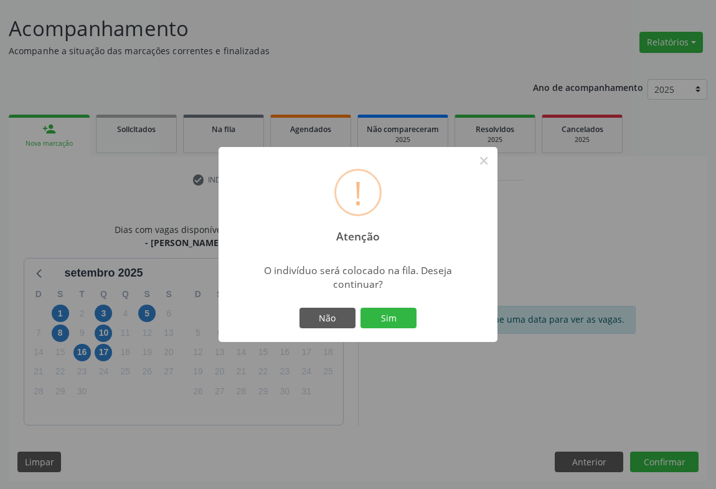
click at [361, 308] on button "Sim" at bounding box center [389, 318] width 56 height 21
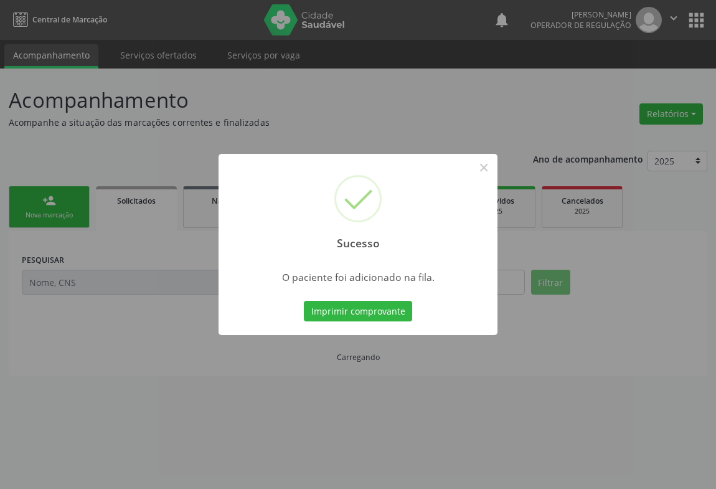
scroll to position [0, 0]
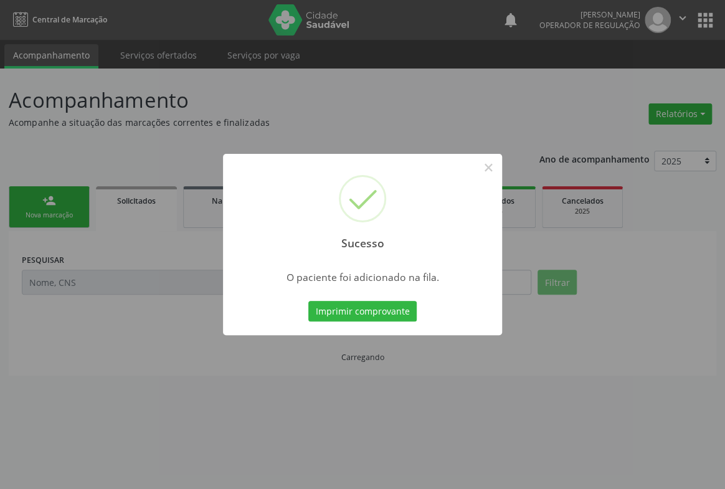
click at [308, 301] on button "Imprimir comprovante" at bounding box center [362, 311] width 108 height 21
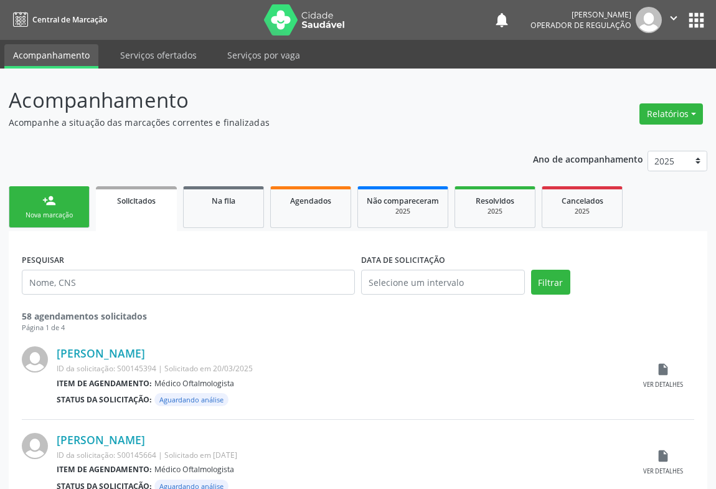
click at [53, 201] on div "person_add" at bounding box center [49, 201] width 14 height 14
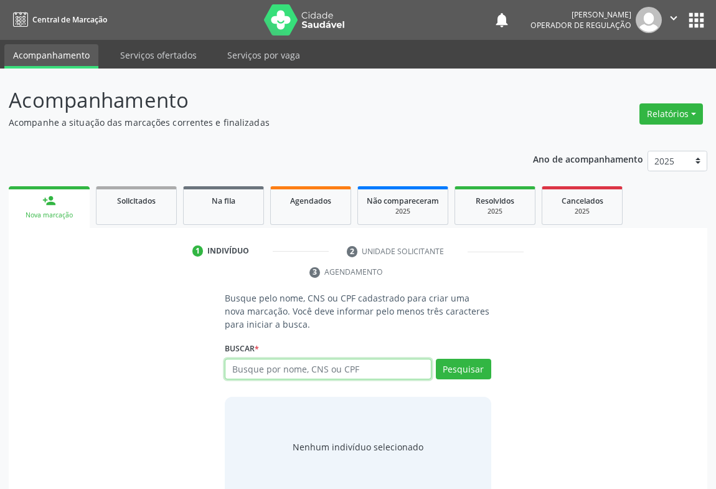
click at [300, 371] on input "text" at bounding box center [328, 369] width 207 height 21
type input "708407215728265"
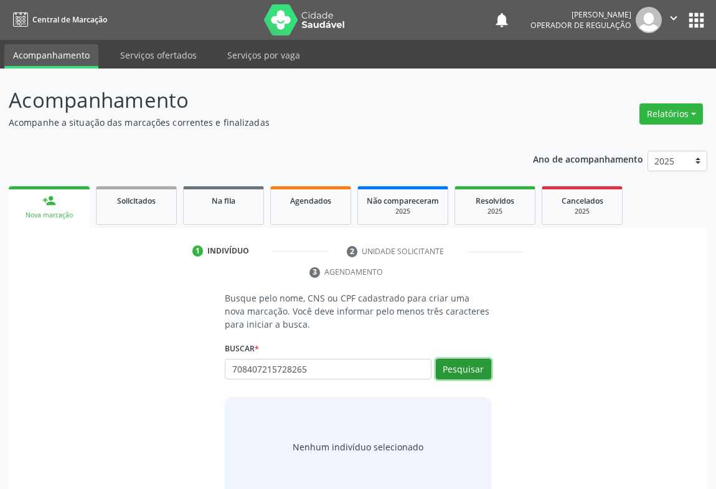
click at [476, 367] on button "Pesquisar" at bounding box center [463, 369] width 55 height 21
type input "708407215728265"
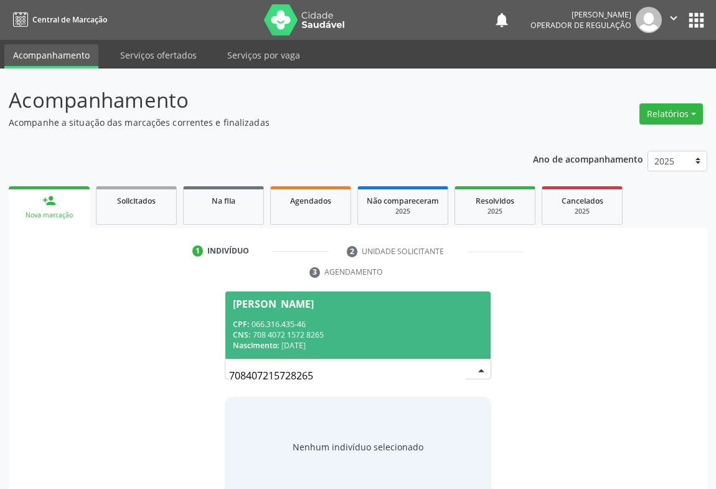
click at [413, 330] on div "CNS: 708 4072 1572 8265" at bounding box center [358, 334] width 250 height 11
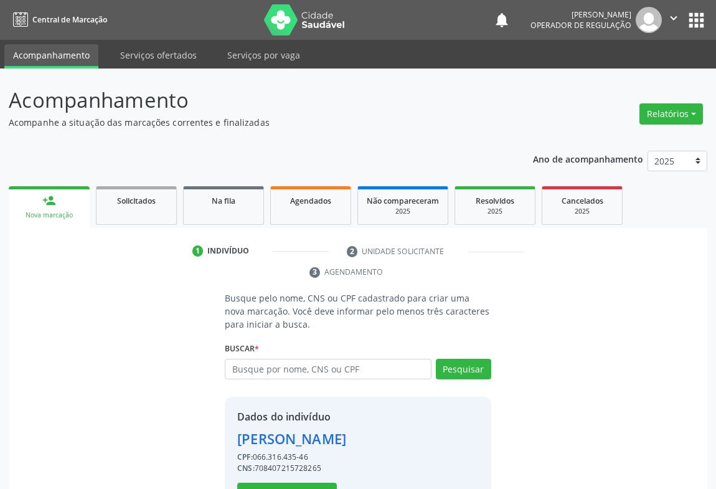
scroll to position [44, 0]
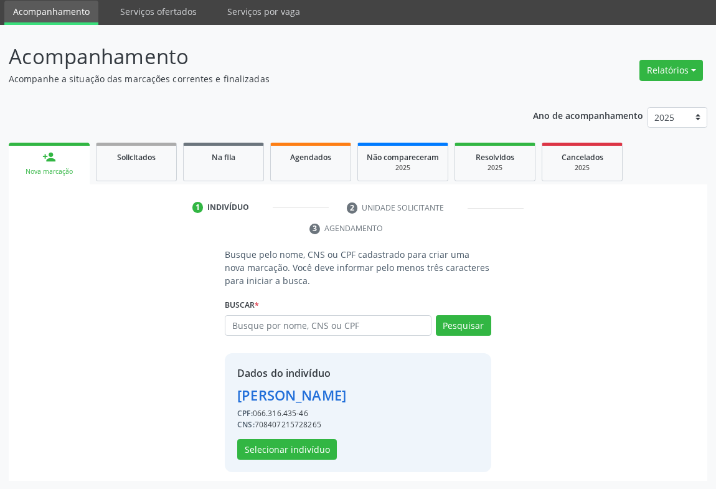
click at [280, 436] on div "Dados do indivíduo [PERSON_NAME] CPF: 066.316.435-46 CNS: 708407215728265 Selec…" at bounding box center [291, 413] width 109 height 94
click at [272, 448] on button "Selecionar indivíduo" at bounding box center [287, 449] width 100 height 21
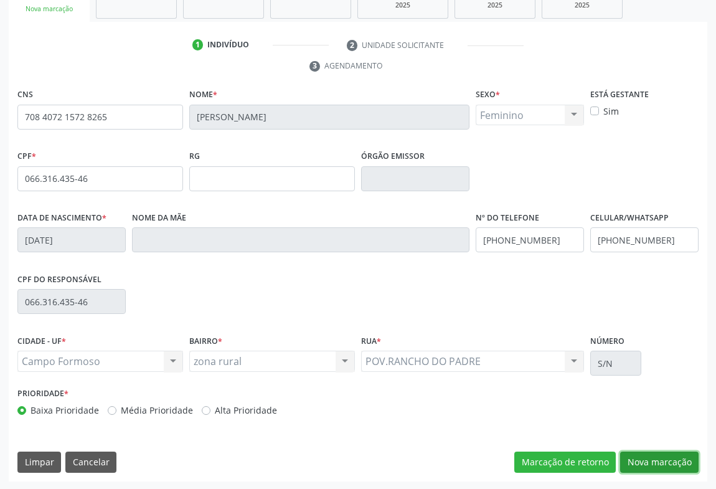
click at [636, 454] on button "Nova marcação" at bounding box center [659, 461] width 78 height 21
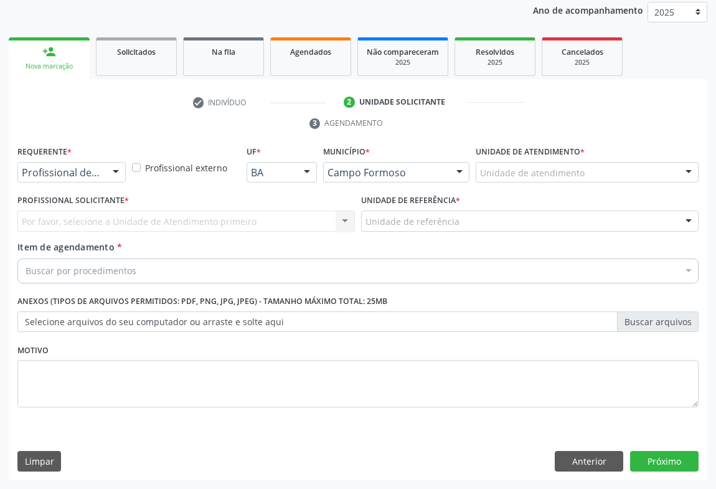
scroll to position [148, 0]
click at [106, 176] on div at bounding box center [115, 173] width 19 height 21
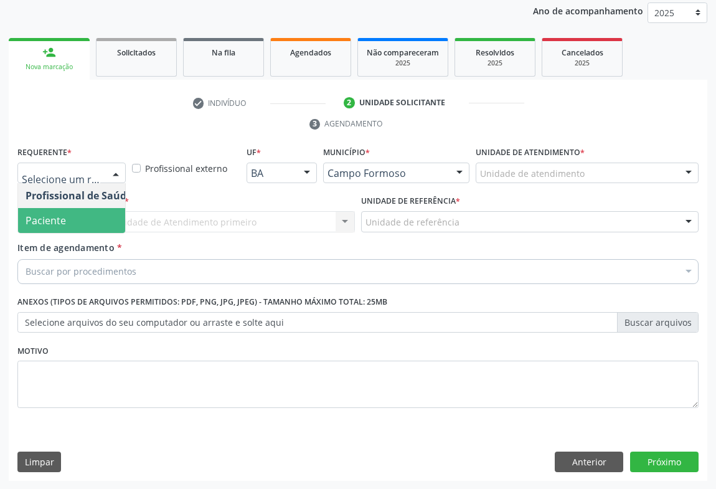
click at [93, 221] on span "Paciente" at bounding box center [78, 220] width 121 height 25
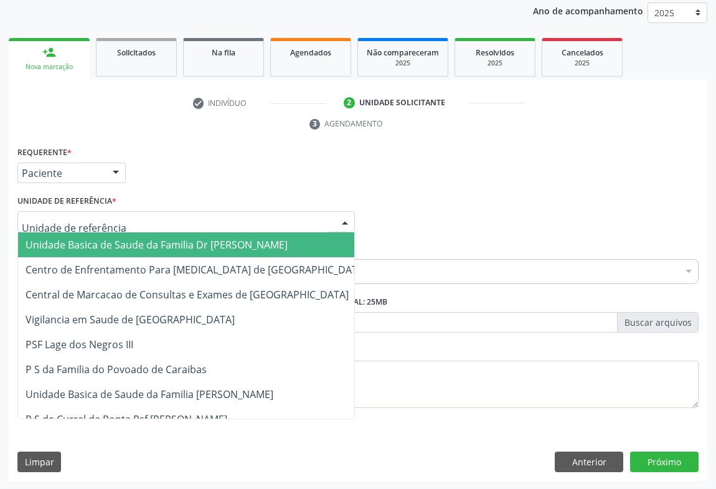
click at [121, 214] on div at bounding box center [186, 221] width 338 height 21
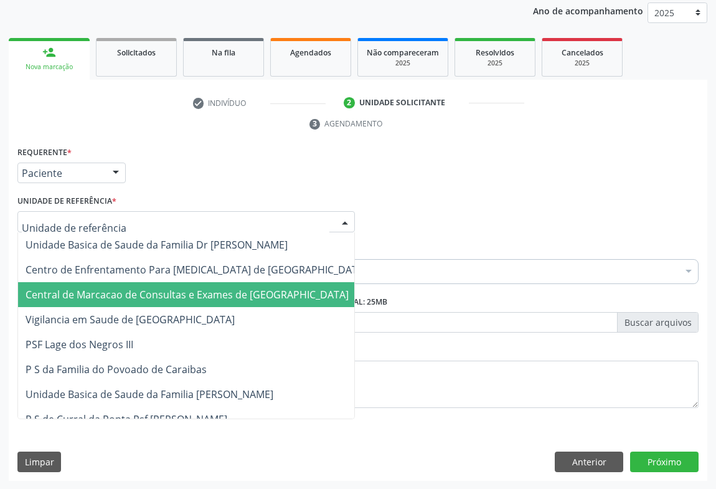
click at [136, 288] on span "Central de Marcacao de Consultas e Exames de [GEOGRAPHIC_DATA]" at bounding box center [187, 295] width 323 height 14
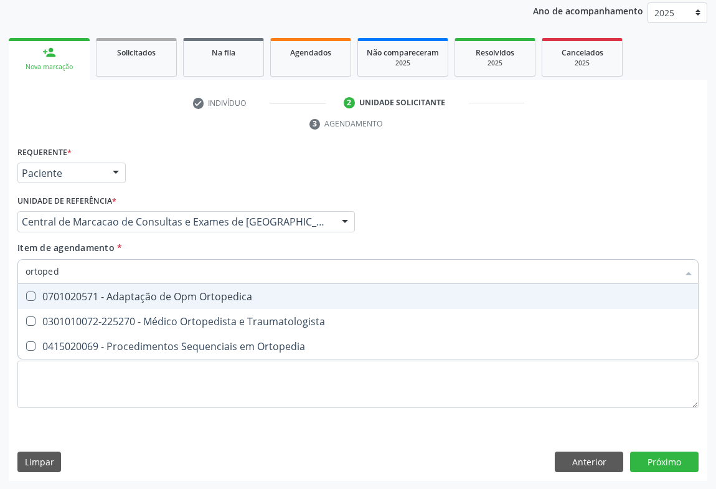
type input "ortopedi"
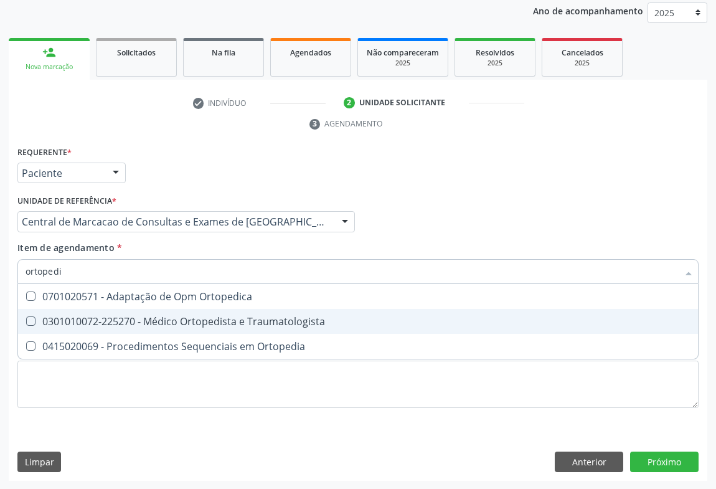
click at [255, 322] on div "0301010072-225270 - Médico Ortopedista e Traumatologista" at bounding box center [358, 321] width 665 height 10
checkbox Traumatologista "true"
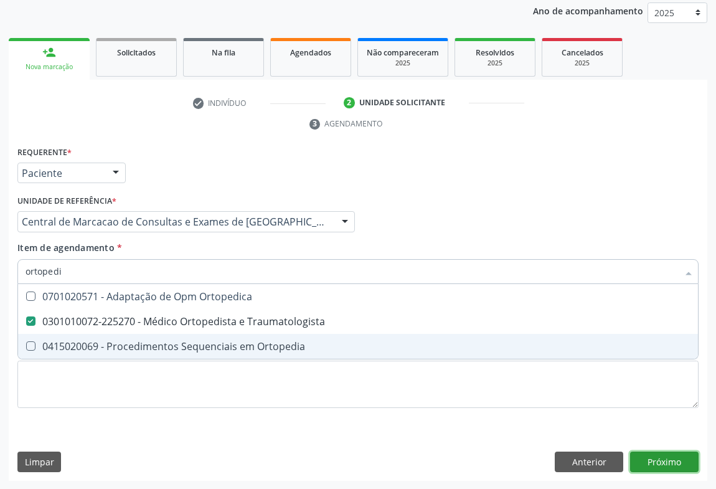
click at [643, 461] on div "Requerente * Paciente Profissional de Saúde Paciente Nenhum resultado encontrad…" at bounding box center [358, 312] width 699 height 338
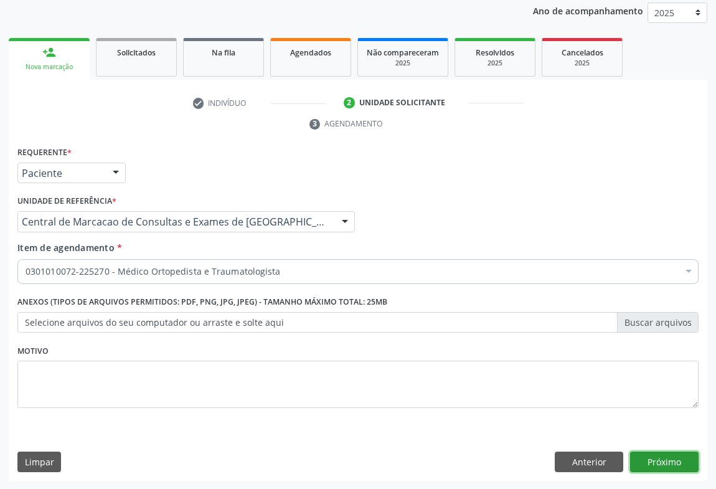
click at [644, 463] on button "Próximo" at bounding box center [664, 461] width 69 height 21
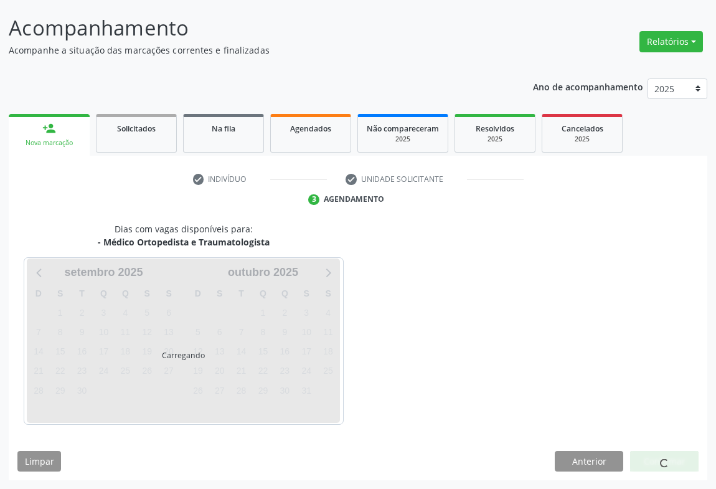
scroll to position [72, 0]
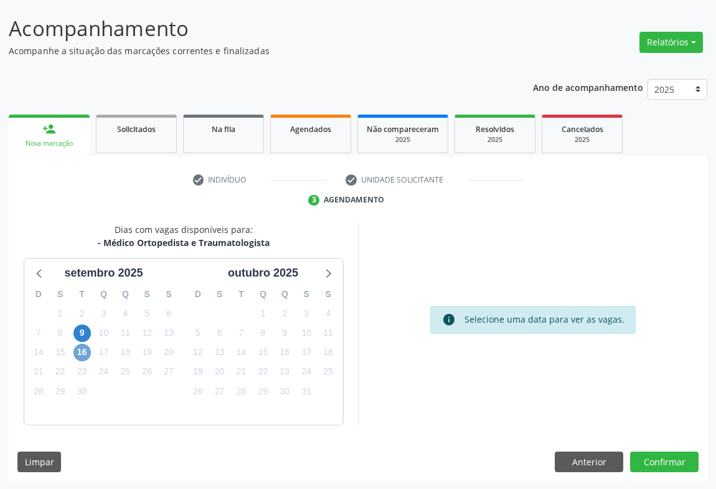
click at [83, 353] on span "16" at bounding box center [81, 352] width 17 height 17
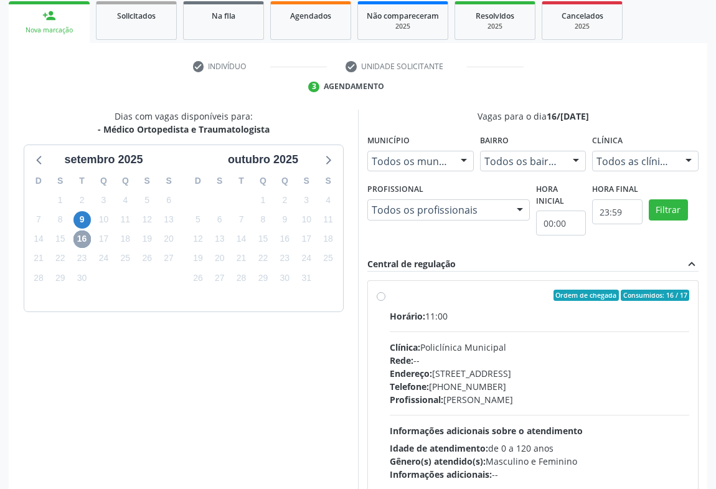
scroll to position [242, 0]
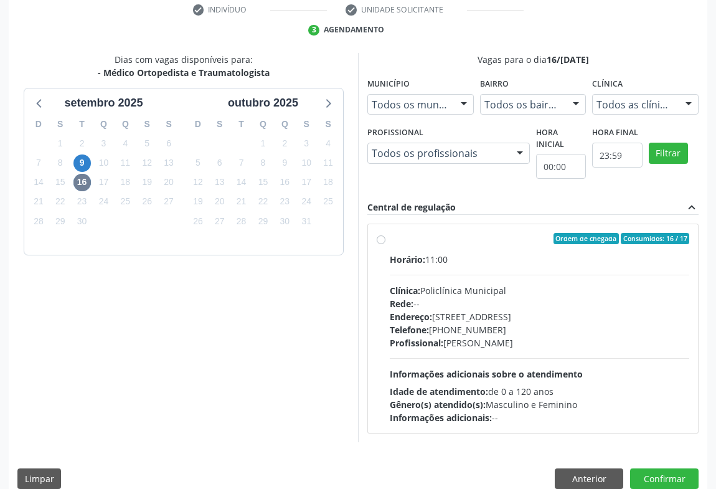
click at [532, 292] on div "Clínica: Policlínica Municipal" at bounding box center [540, 290] width 300 height 13
click at [385, 244] on input "Ordem de chegada Consumidos: 16 / 17 Horário: 11:00 Clínica: Policlínica Munici…" at bounding box center [381, 238] width 9 height 11
radio input "true"
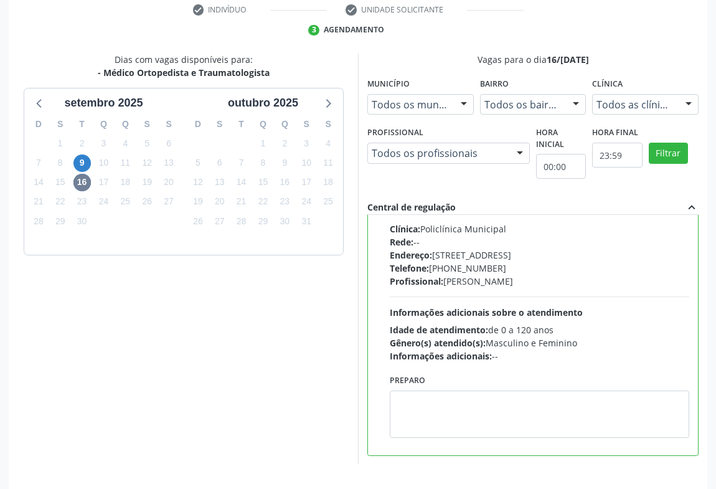
scroll to position [281, 0]
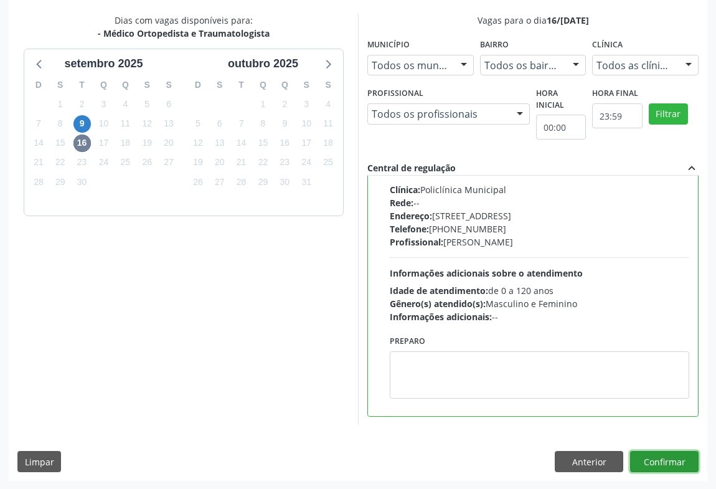
click at [661, 454] on button "Confirmar" at bounding box center [664, 461] width 69 height 21
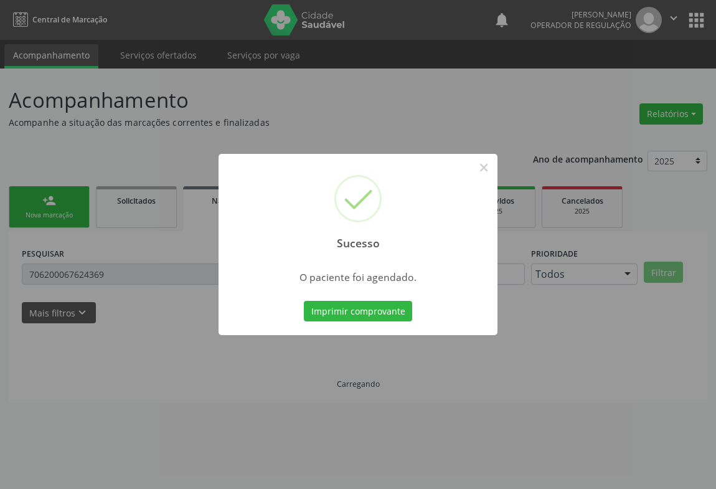
scroll to position [0, 0]
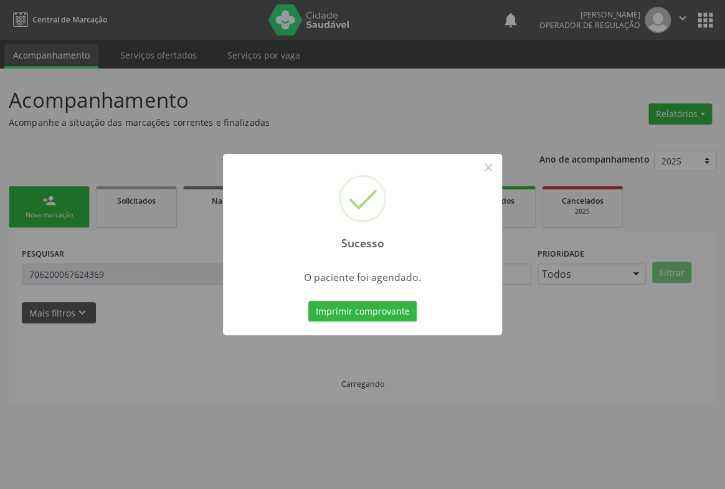
click at [308, 301] on button "Imprimir comprovante" at bounding box center [362, 311] width 108 height 21
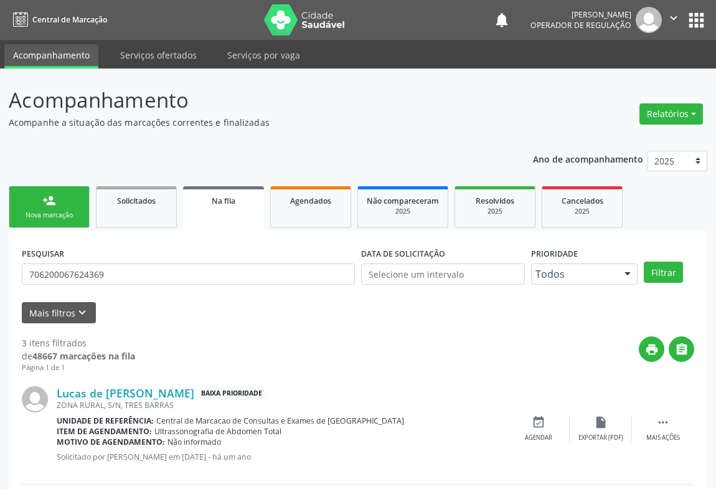
click at [671, 18] on icon "" at bounding box center [674, 18] width 14 height 14
click at [648, 72] on link "Sair" at bounding box center [642, 75] width 86 height 17
